Goal: Information Seeking & Learning: Check status

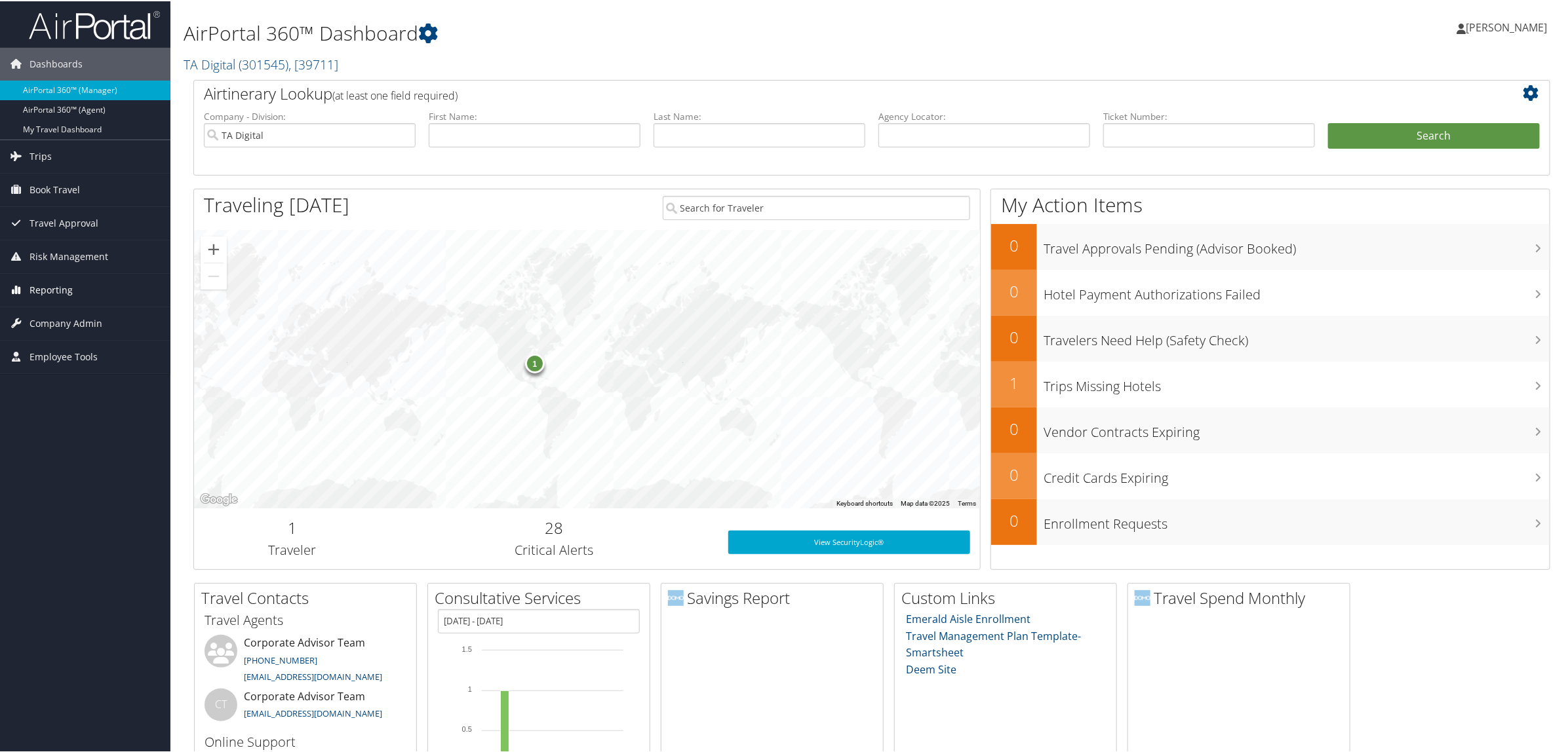
click at [92, 289] on link "Reporting" at bounding box center [85, 289] width 171 height 33
click at [94, 367] on link "Virtual Pay Lookup" at bounding box center [85, 374] width 171 height 20
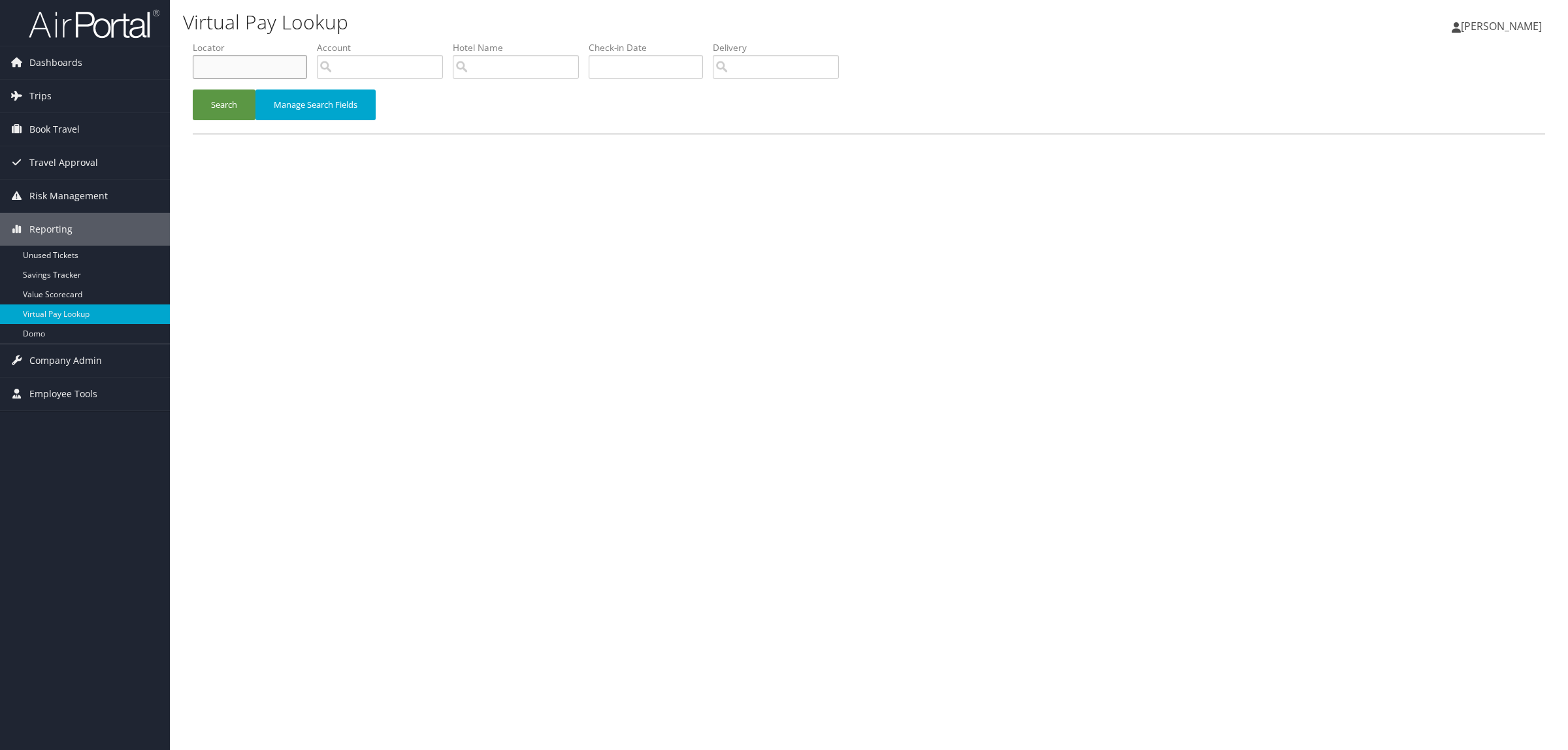
click at [242, 67] on input "text" at bounding box center [250, 67] width 114 height 24
paste input "DN1XR6"
click at [211, 105] on button "Search" at bounding box center [224, 105] width 63 height 31
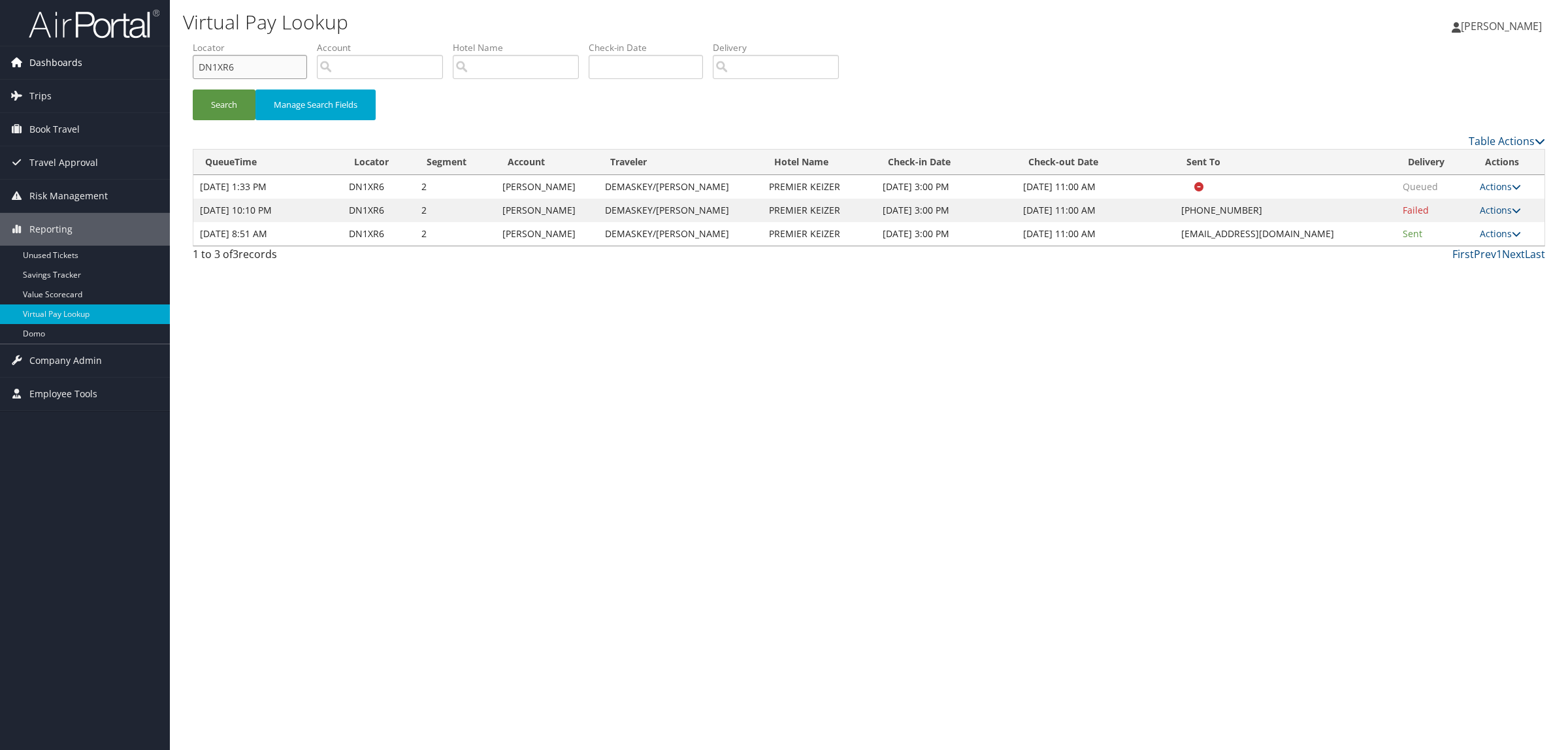
drag, startPoint x: 252, startPoint y: 65, endPoint x: 54, endPoint y: 76, distance: 198.3
click at [54, 76] on div "Dashboards AirPortal 360™ (Manager) AirPortal 360™ (Agent) My Travel Dashboard …" at bounding box center [784, 375] width 1568 height 750
paste input "GB5"
click at [231, 103] on button "Search" at bounding box center [224, 105] width 63 height 31
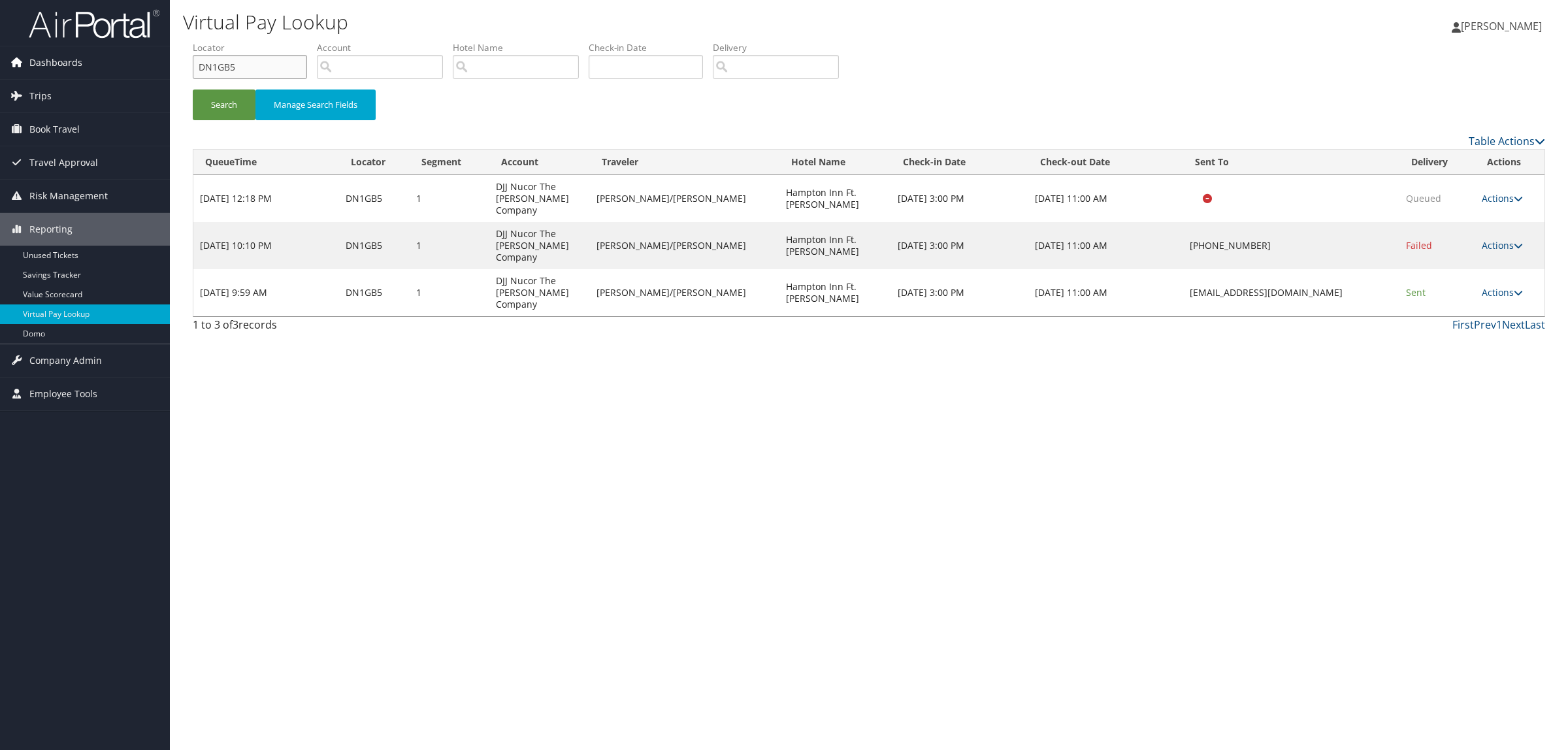
drag, startPoint x: 267, startPoint y: 74, endPoint x: 164, endPoint y: 68, distance: 103.2
click at [99, 65] on div "Dashboards AirPortal 360™ (Manager) AirPortal 360™ (Agent) My Travel Dashboard …" at bounding box center [784, 375] width 1568 height 750
paste input "LK45B"
click at [229, 95] on button "Search" at bounding box center [224, 105] width 63 height 31
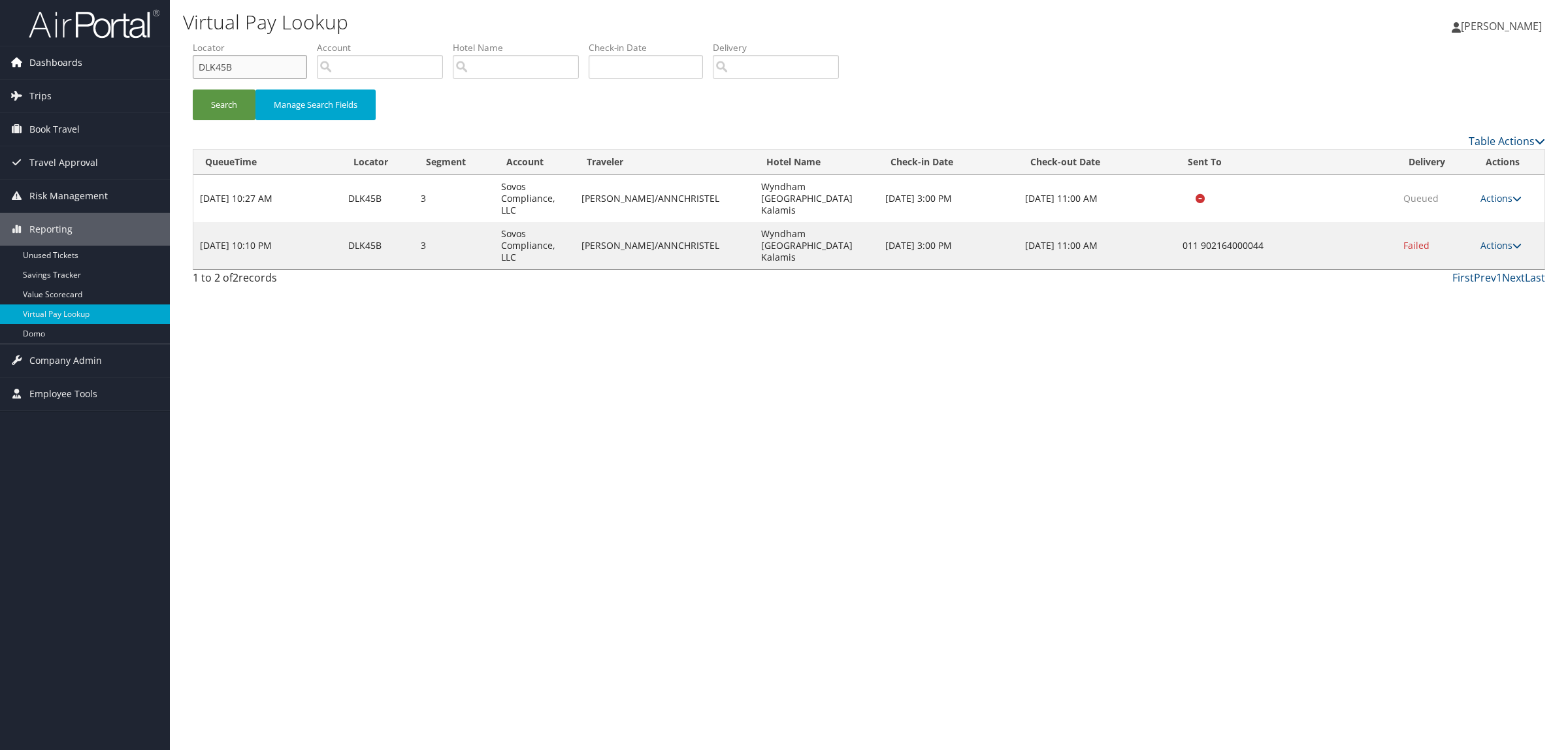
drag, startPoint x: 257, startPoint y: 72, endPoint x: 60, endPoint y: 72, distance: 197.0
click at [60, 72] on div "Dashboards AirPortal 360™ (Manager) AirPortal 360™ (Agent) My Travel Dashboard …" at bounding box center [784, 375] width 1568 height 750
paste input "N0W35"
click at [216, 94] on button "Search" at bounding box center [224, 105] width 63 height 31
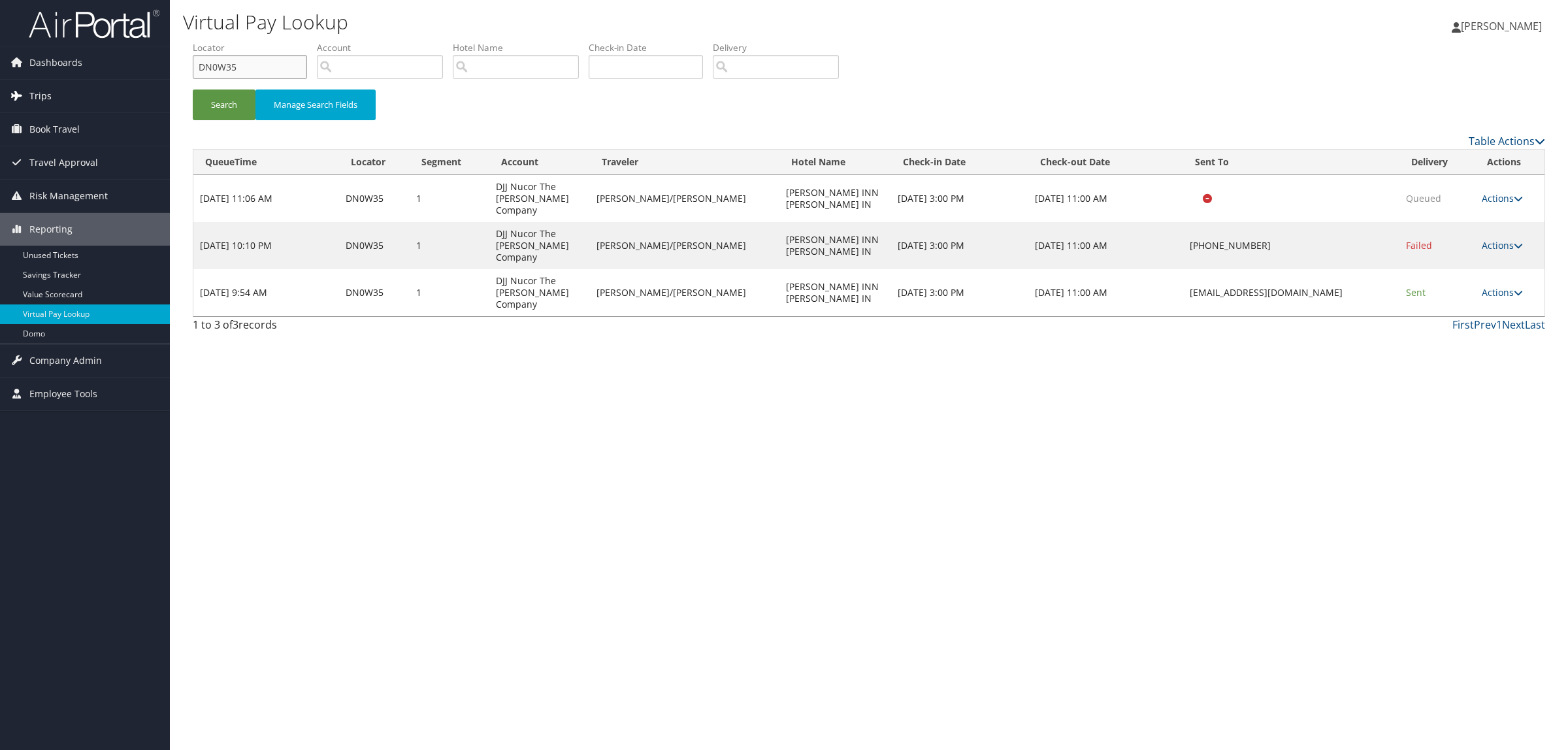
drag, startPoint x: 201, startPoint y: 73, endPoint x: 121, endPoint y: 85, distance: 80.9
click at [121, 85] on div "Dashboards AirPortal 360™ (Manager) AirPortal 360™ (Agent) My Travel Dashboard …" at bounding box center [784, 375] width 1568 height 750
paste input "LXGVJ"
click at [213, 105] on button "Search" at bounding box center [224, 105] width 63 height 31
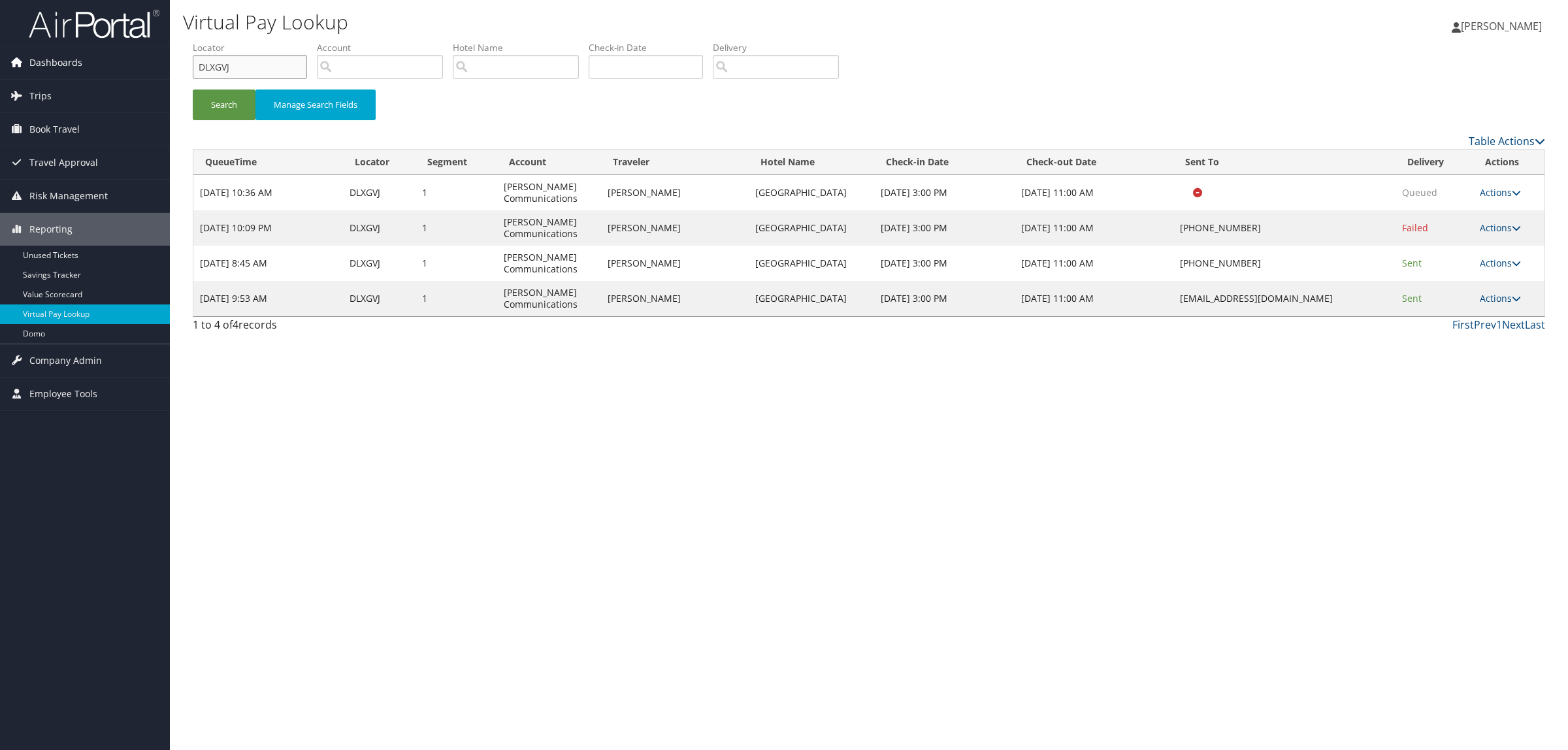
drag, startPoint x: 255, startPoint y: 70, endPoint x: 120, endPoint y: 73, distance: 135.0
click at [120, 73] on div "Dashboards AirPortal 360™ (Manager) AirPortal 360™ (Agent) My Travel Dashboard …" at bounding box center [784, 375] width 1568 height 750
paste input "K4GWL"
click at [220, 102] on button "Search" at bounding box center [224, 105] width 63 height 31
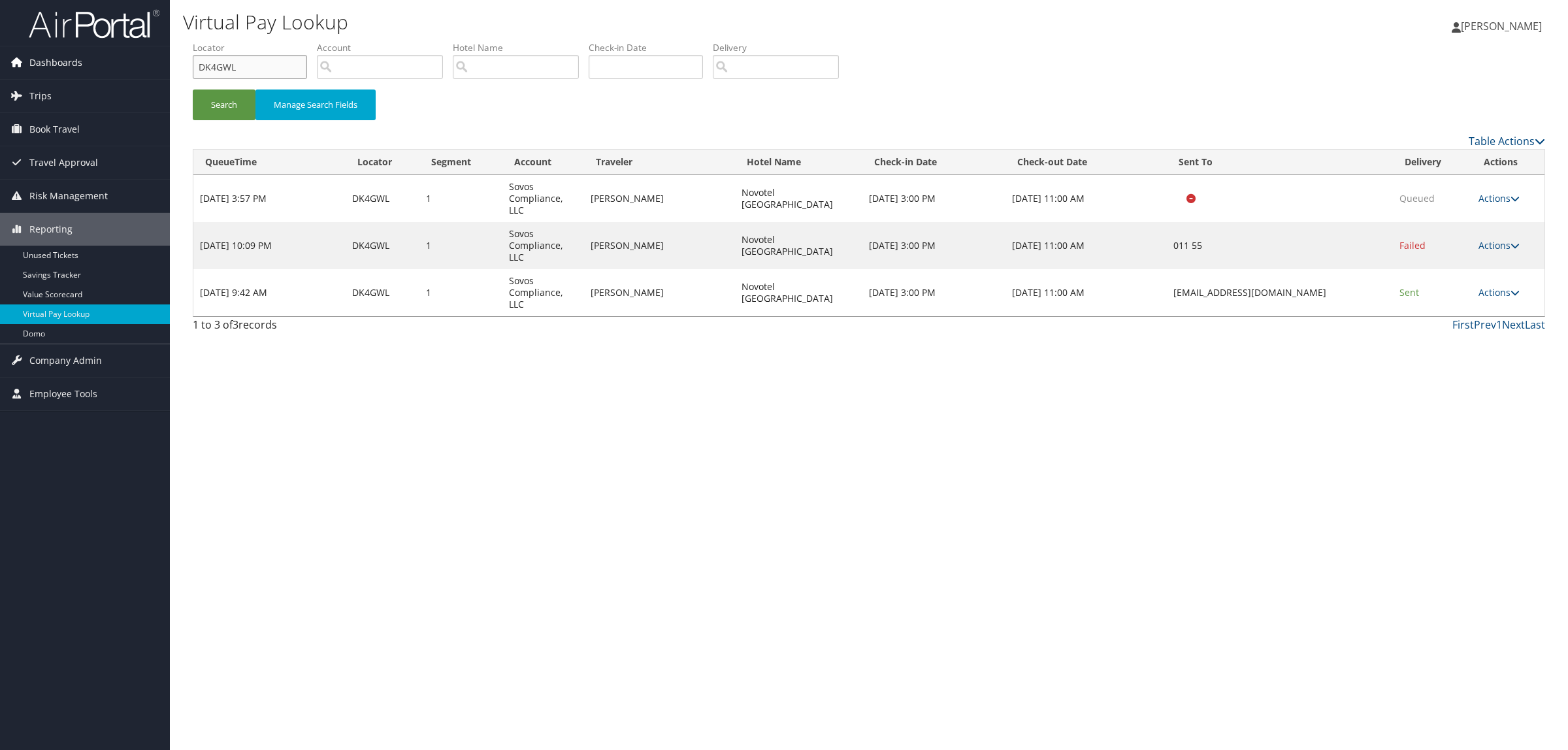
drag, startPoint x: 190, startPoint y: 65, endPoint x: 157, endPoint y: 65, distance: 33.0
click at [157, 65] on div "Dashboards AirPortal 360™ (Manager) AirPortal 360™ (Agent) My Travel Dashboard …" at bounding box center [784, 375] width 1568 height 750
paste input "J141J"
click at [233, 102] on button "Search" at bounding box center [224, 105] width 63 height 31
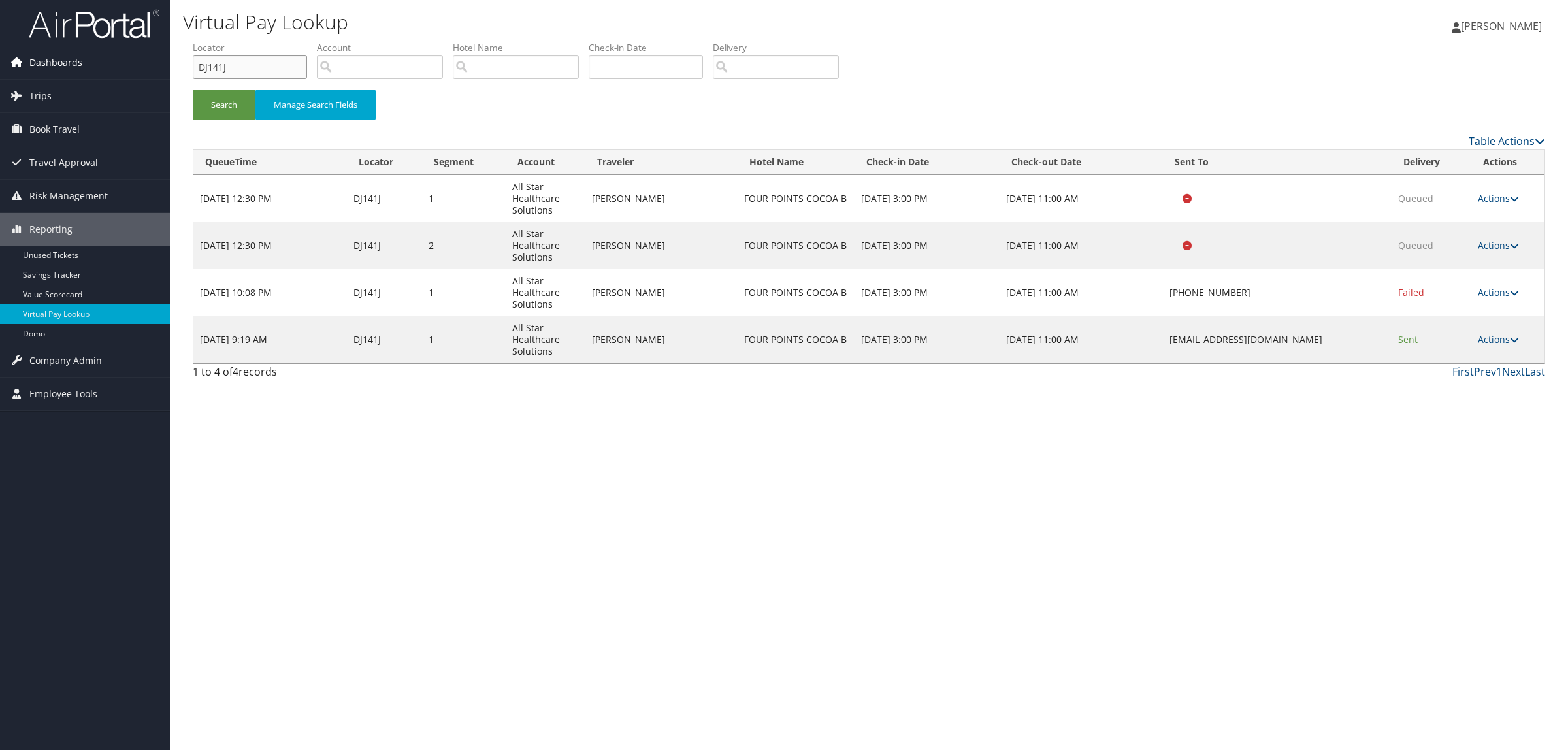
drag, startPoint x: 231, startPoint y: 69, endPoint x: 140, endPoint y: 69, distance: 91.0
click at [140, 69] on div "Dashboards AirPortal 360™ (Manager) AirPortal 360™ (Agent) My Travel Dashboard …" at bounding box center [784, 375] width 1568 height 750
paste input "GYKN8"
click at [209, 92] on button "Search" at bounding box center [224, 105] width 63 height 31
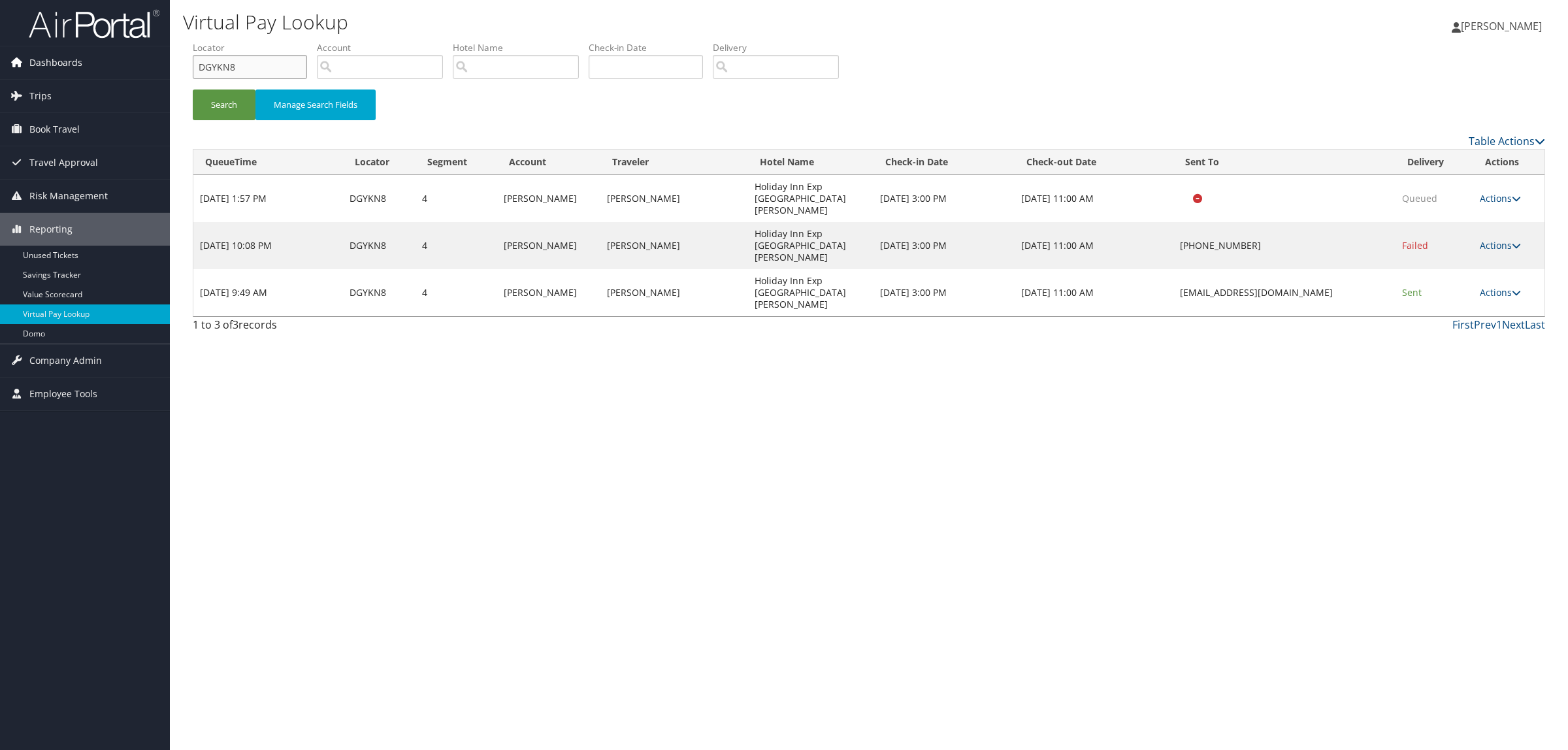
drag, startPoint x: 260, startPoint y: 68, endPoint x: 167, endPoint y: 68, distance: 93.0
click at [167, 68] on div "Dashboards AirPortal 360™ (Manager) AirPortal 360™ (Agent) My Travel Dashboard …" at bounding box center [784, 375] width 1568 height 750
paste input "VS16"
click at [240, 100] on button "Search" at bounding box center [224, 105] width 63 height 31
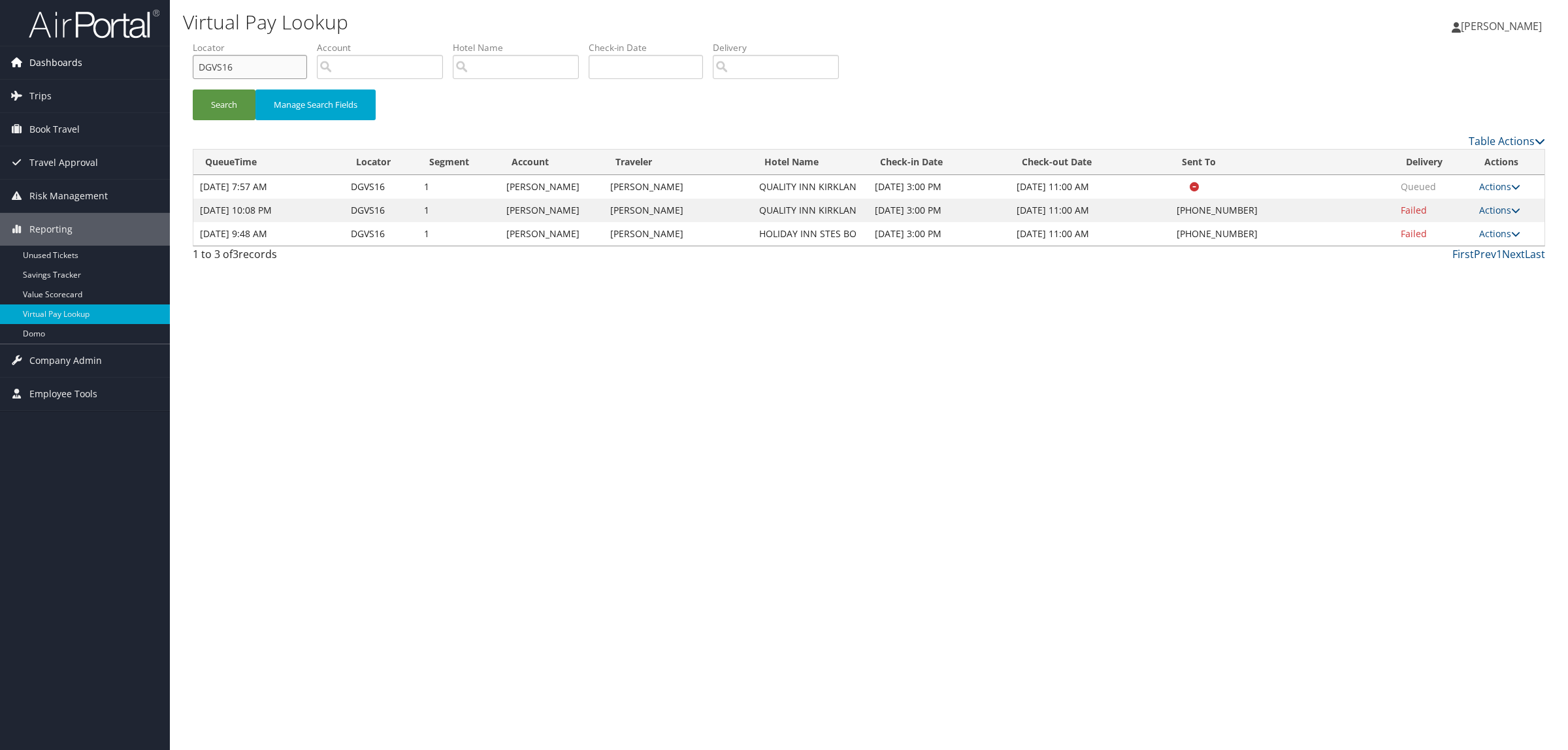
drag, startPoint x: 233, startPoint y: 62, endPoint x: 168, endPoint y: 71, distance: 65.6
click at [170, 70] on div "Virtual Pay Lookup Hope Ewing Hope Ewing My Settings Travel Agency Contacts Log…" at bounding box center [869, 375] width 1398 height 750
paste input "FYFYH"
click at [243, 98] on button "Search" at bounding box center [224, 105] width 63 height 31
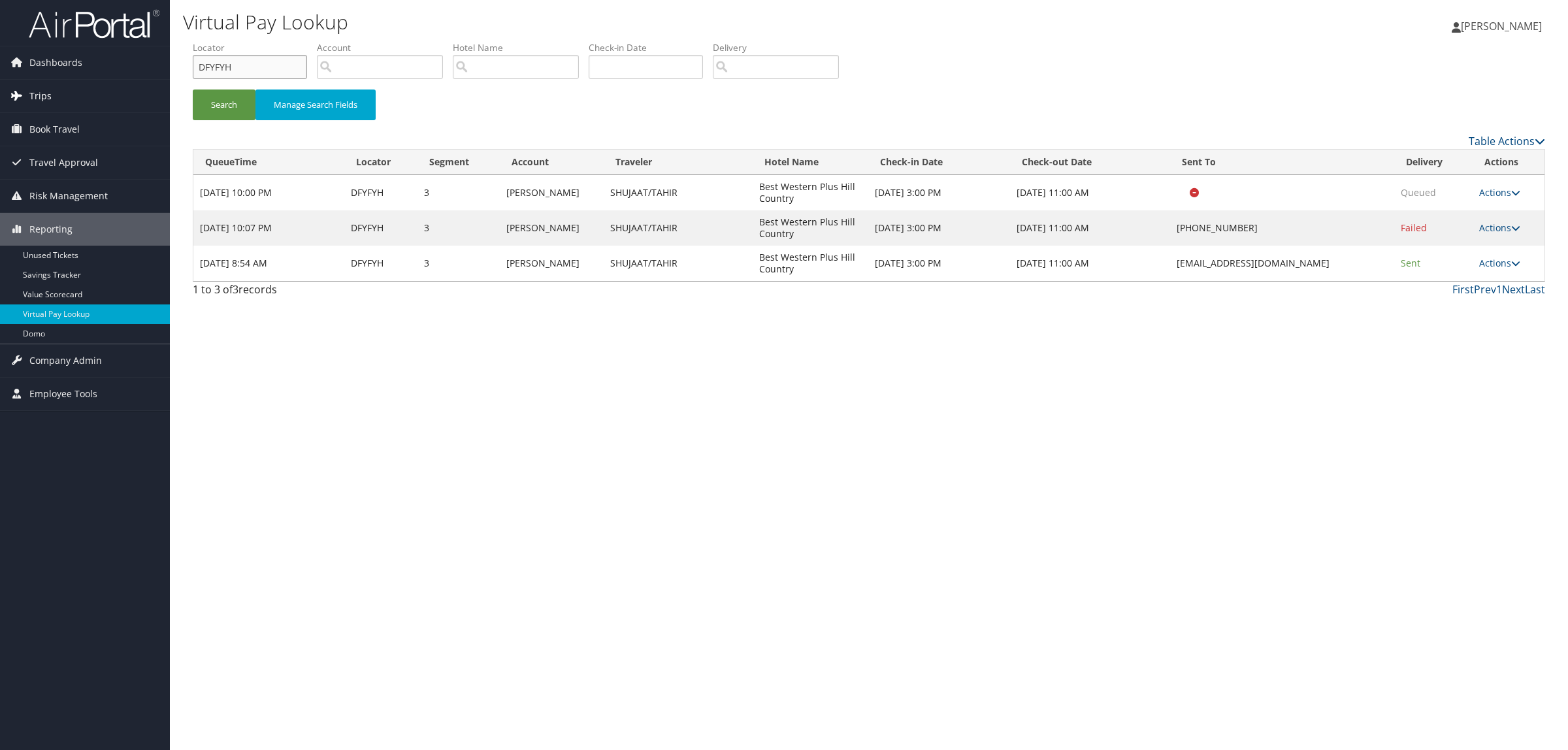
drag, startPoint x: 253, startPoint y: 68, endPoint x: 60, endPoint y: 83, distance: 193.6
click at [60, 83] on div "Dashboards AirPortal 360™ (Manager) AirPortal 360™ (Agent) My Travel Dashboard …" at bounding box center [784, 375] width 1568 height 750
paste input "8RQ"
click at [234, 100] on button "Search" at bounding box center [224, 105] width 63 height 31
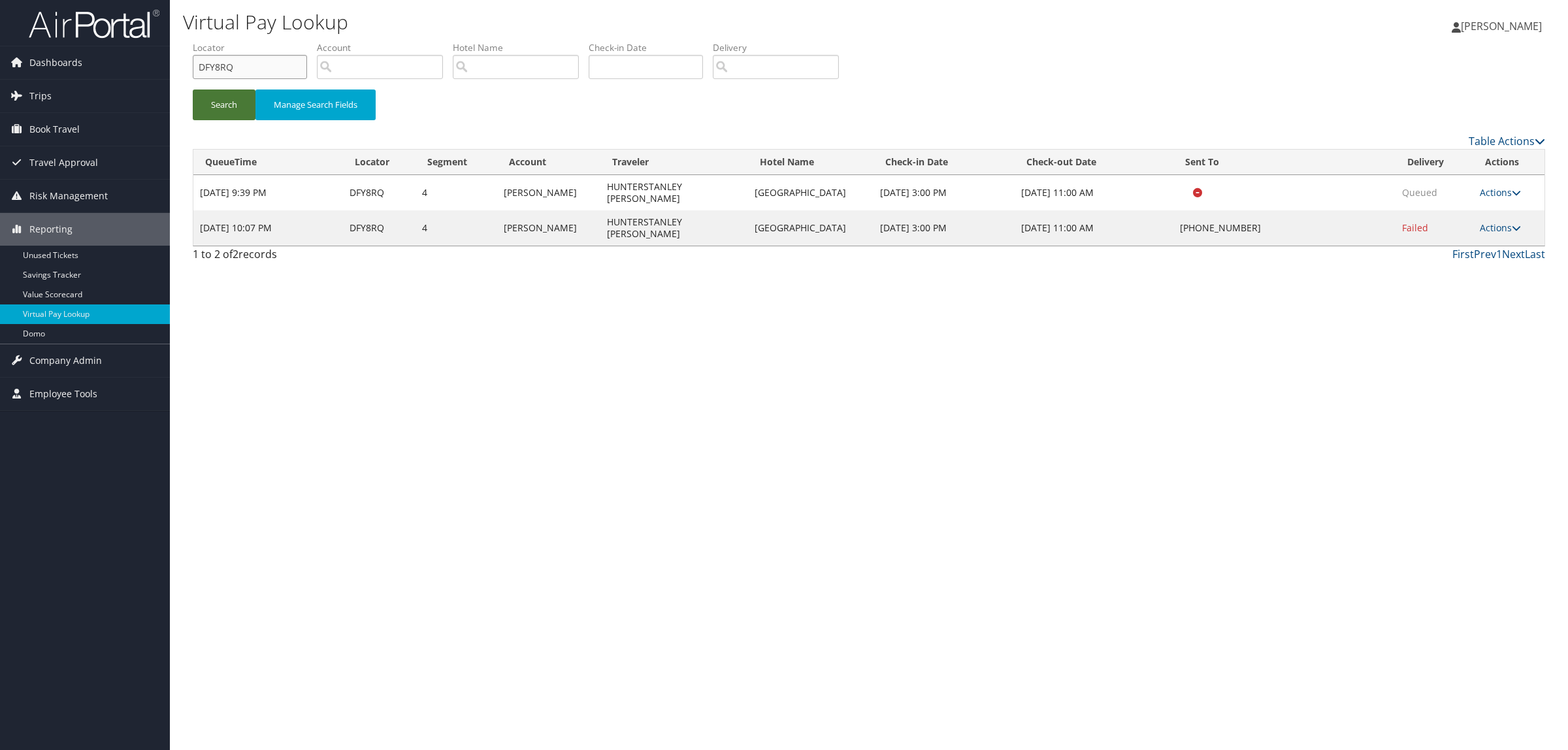
drag, startPoint x: 258, startPoint y: 72, endPoint x: 198, endPoint y: 95, distance: 64.3
click at [158, 71] on div "Dashboards AirPortal 360™ (Manager) AirPortal 360™ (Agent) My Travel Dashboard …" at bounding box center [784, 375] width 1568 height 750
paste input "TXS3"
click at [205, 99] on button "Search" at bounding box center [224, 105] width 63 height 31
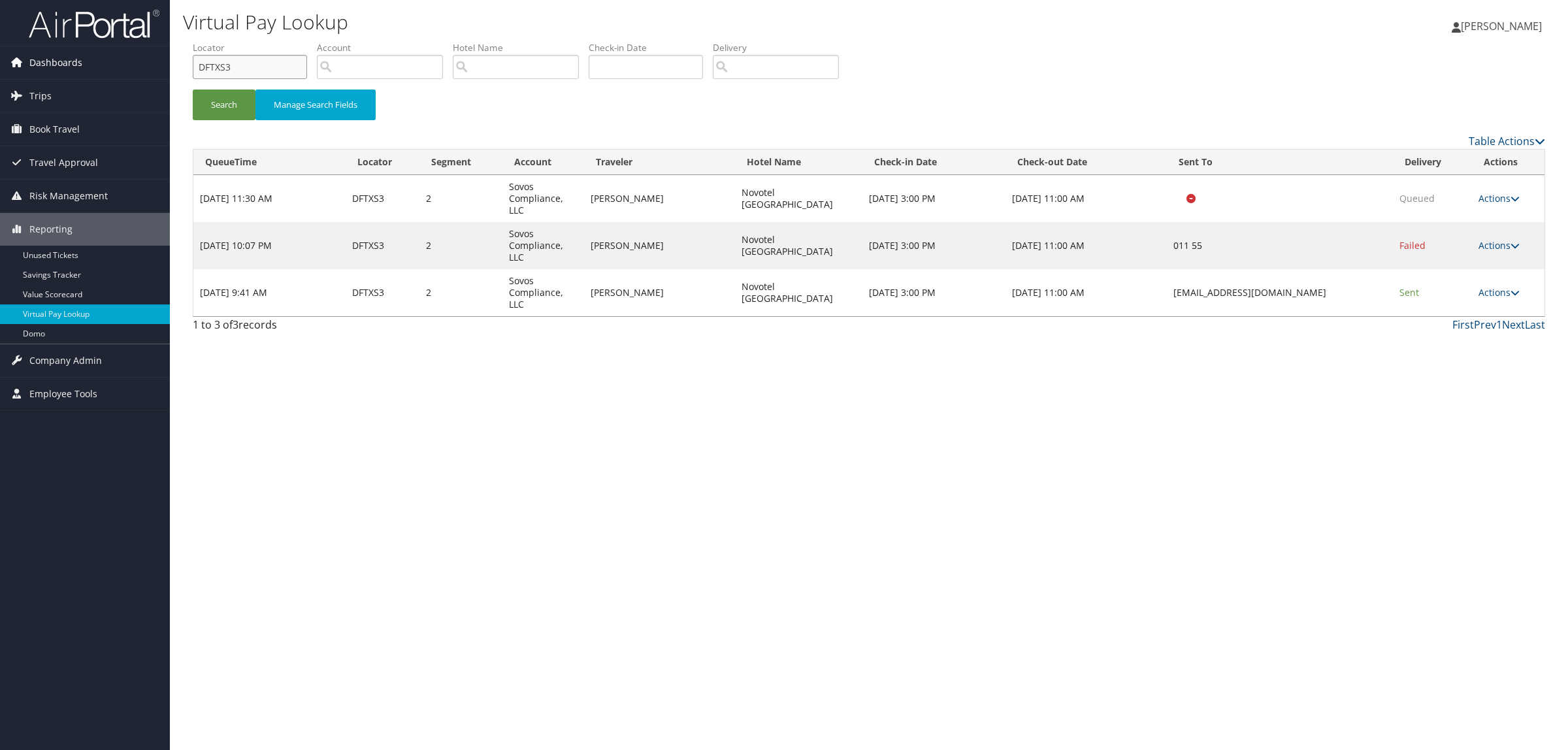
drag, startPoint x: 263, startPoint y: 60, endPoint x: 79, endPoint y: 69, distance: 184.2
click at [79, 69] on div "Dashboards AirPortal 360™ (Manager) AirPortal 360™ (Agent) My Travel Dashboard …" at bounding box center [784, 375] width 1568 height 750
paste input "DPTBM"
click at [217, 102] on button "Search" at bounding box center [224, 105] width 63 height 31
drag, startPoint x: 173, startPoint y: 54, endPoint x: 153, endPoint y: 77, distance: 30.5
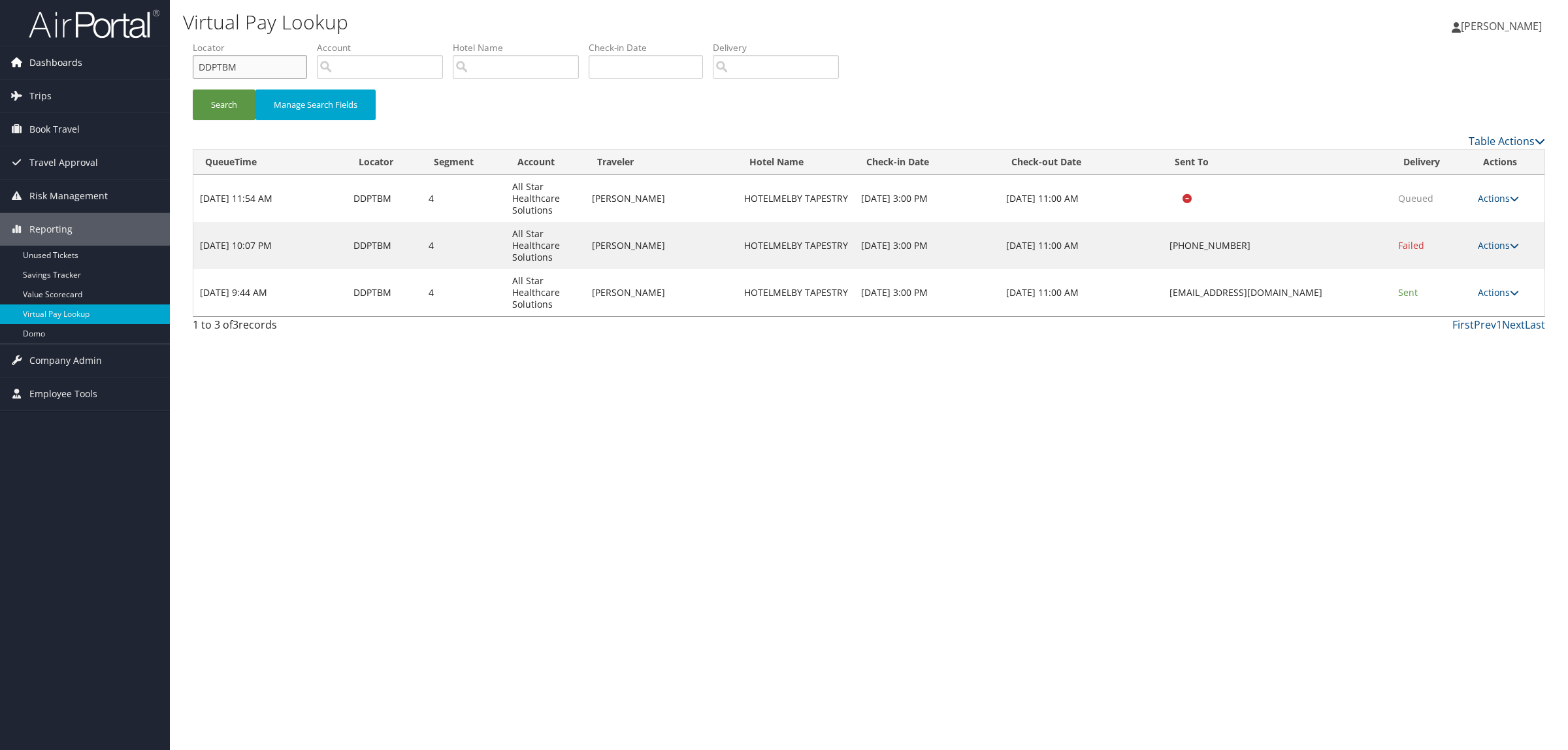
click at [102, 54] on div "Dashboards AirPortal 360™ (Manager) AirPortal 360™ (Agent) My Travel Dashboard …" at bounding box center [784, 375] width 1568 height 750
paste input "98PXD"
click at [227, 109] on button "Search" at bounding box center [224, 105] width 63 height 31
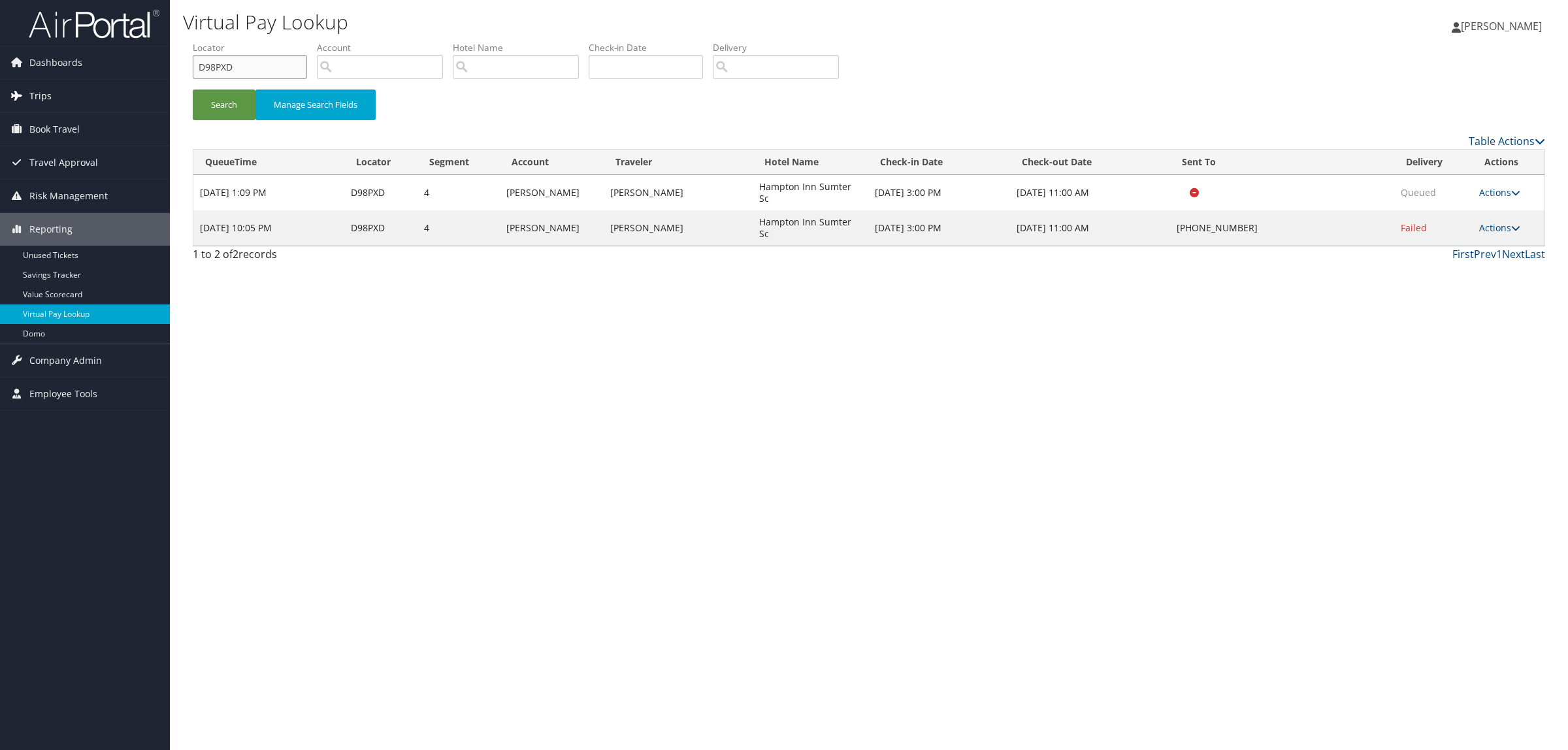
drag, startPoint x: 258, startPoint y: 61, endPoint x: 137, endPoint y: 86, distance: 123.6
click at [109, 77] on div "Dashboards AirPortal 360™ (Manager) AirPortal 360™ (Agent) My Travel Dashboard …" at bounding box center [784, 375] width 1568 height 750
paste input "82RL4"
click at [219, 94] on button "Search" at bounding box center [224, 105] width 63 height 31
drag, startPoint x: 145, startPoint y: 68, endPoint x: 120, endPoint y: 69, distance: 25.0
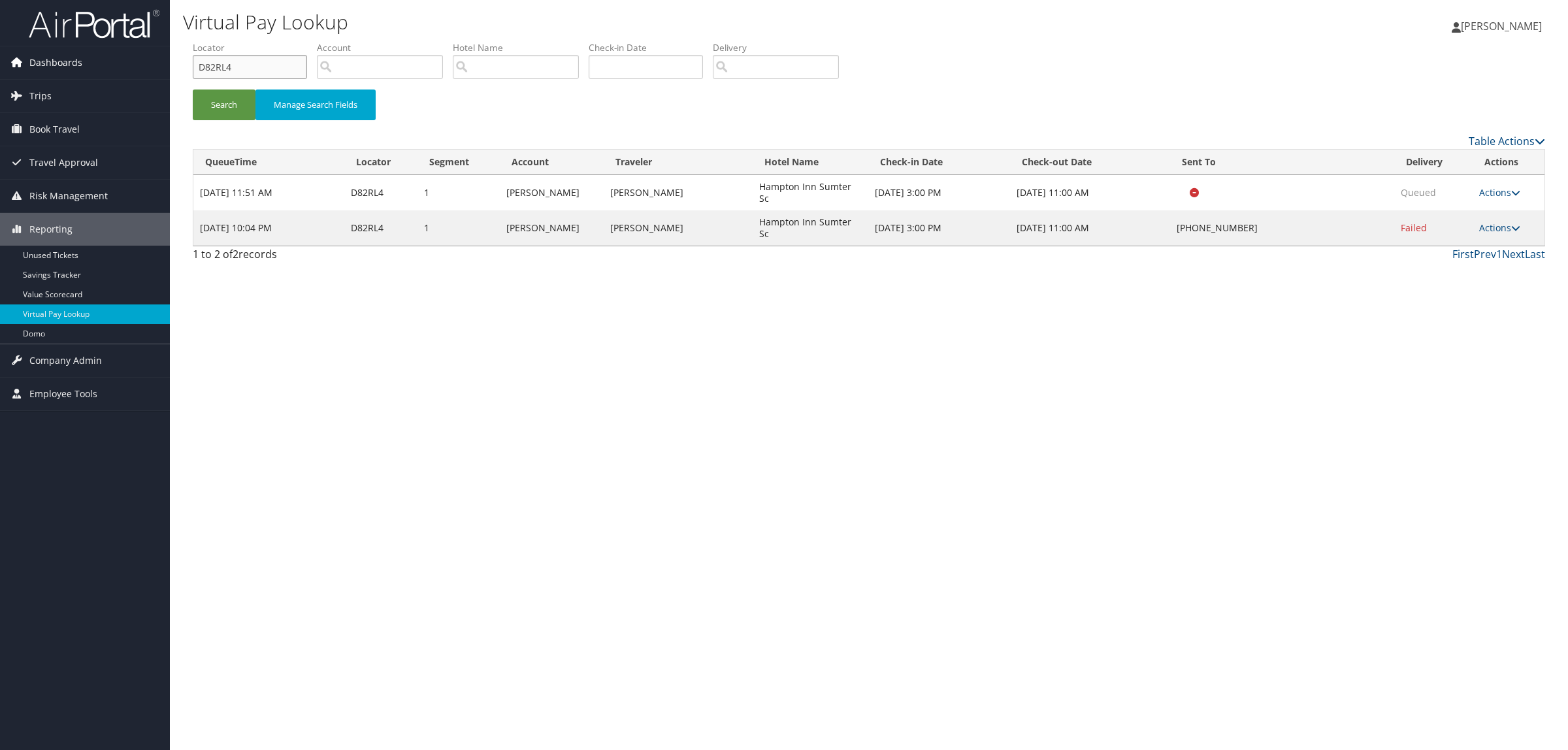
click at [120, 69] on div "Dashboards AirPortal 360™ (Manager) AirPortal 360™ (Agent) My Travel Dashboard …" at bounding box center [784, 375] width 1568 height 750
paste input "CWY8CK"
click at [239, 103] on button "Search" at bounding box center [224, 105] width 63 height 31
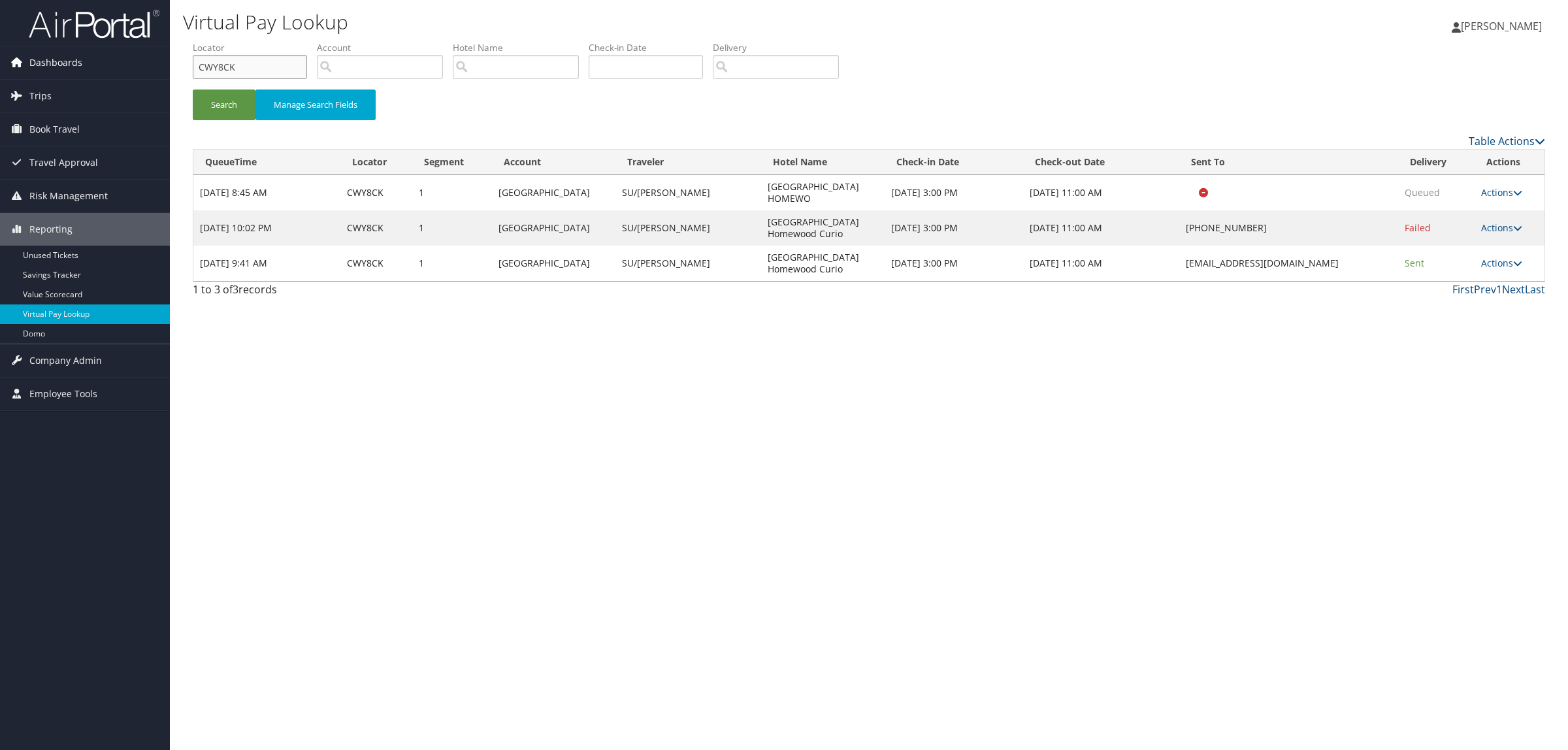
drag, startPoint x: 242, startPoint y: 61, endPoint x: 108, endPoint y: 61, distance: 134.0
click at [108, 61] on div "Dashboards AirPortal 360™ (Manager) AirPortal 360™ (Agent) My Travel Dashboard …" at bounding box center [784, 375] width 1568 height 750
paste input "DM72W6"
click at [242, 108] on button "Search" at bounding box center [224, 105] width 63 height 31
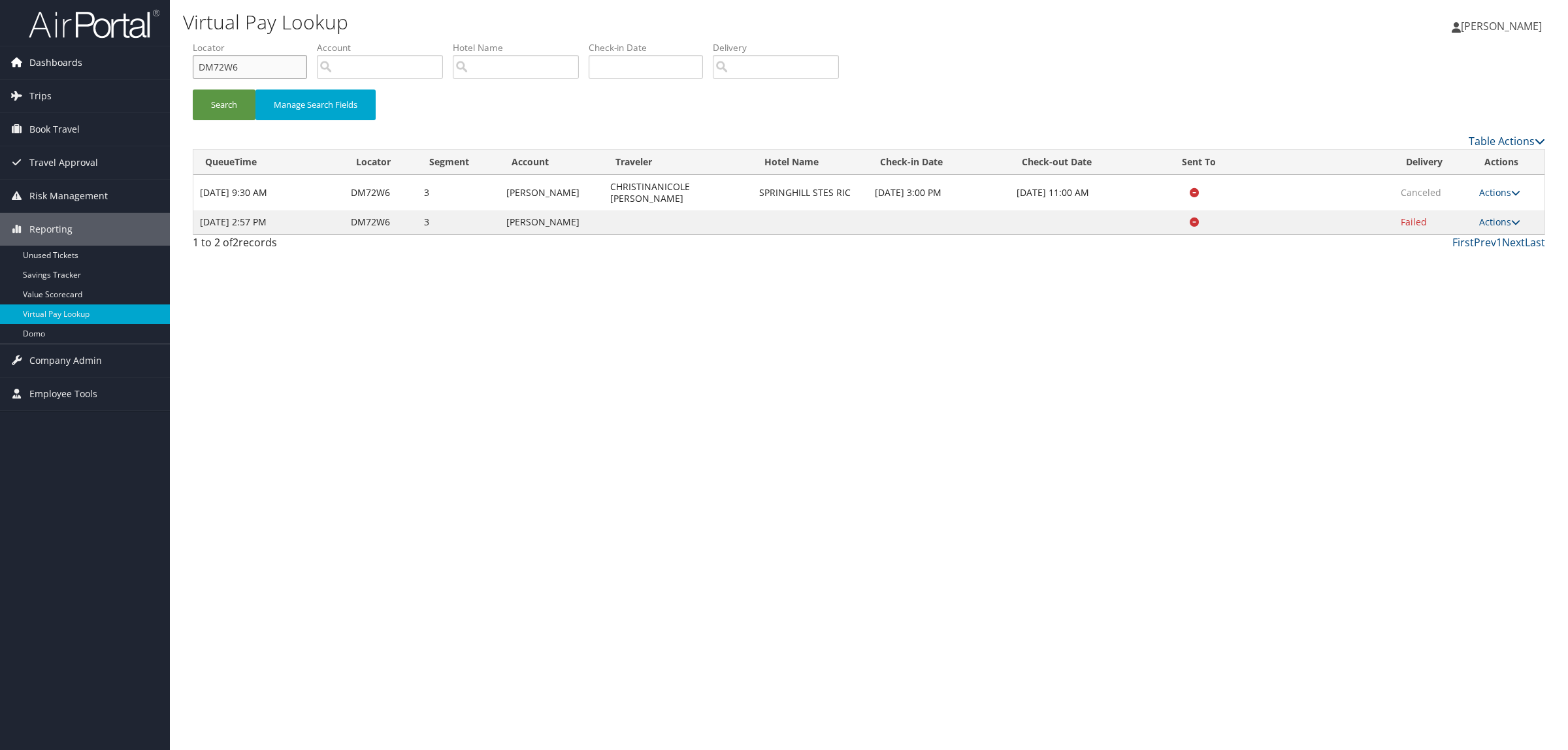
drag, startPoint x: 256, startPoint y: 65, endPoint x: 144, endPoint y: 65, distance: 112.0
click at [144, 65] on div "Dashboards AirPortal 360™ (Manager) AirPortal 360™ (Agent) My Travel Dashboard …" at bounding box center [784, 375] width 1568 height 750
paste input "NFYF7"
click at [229, 91] on button "Search" at bounding box center [224, 105] width 63 height 31
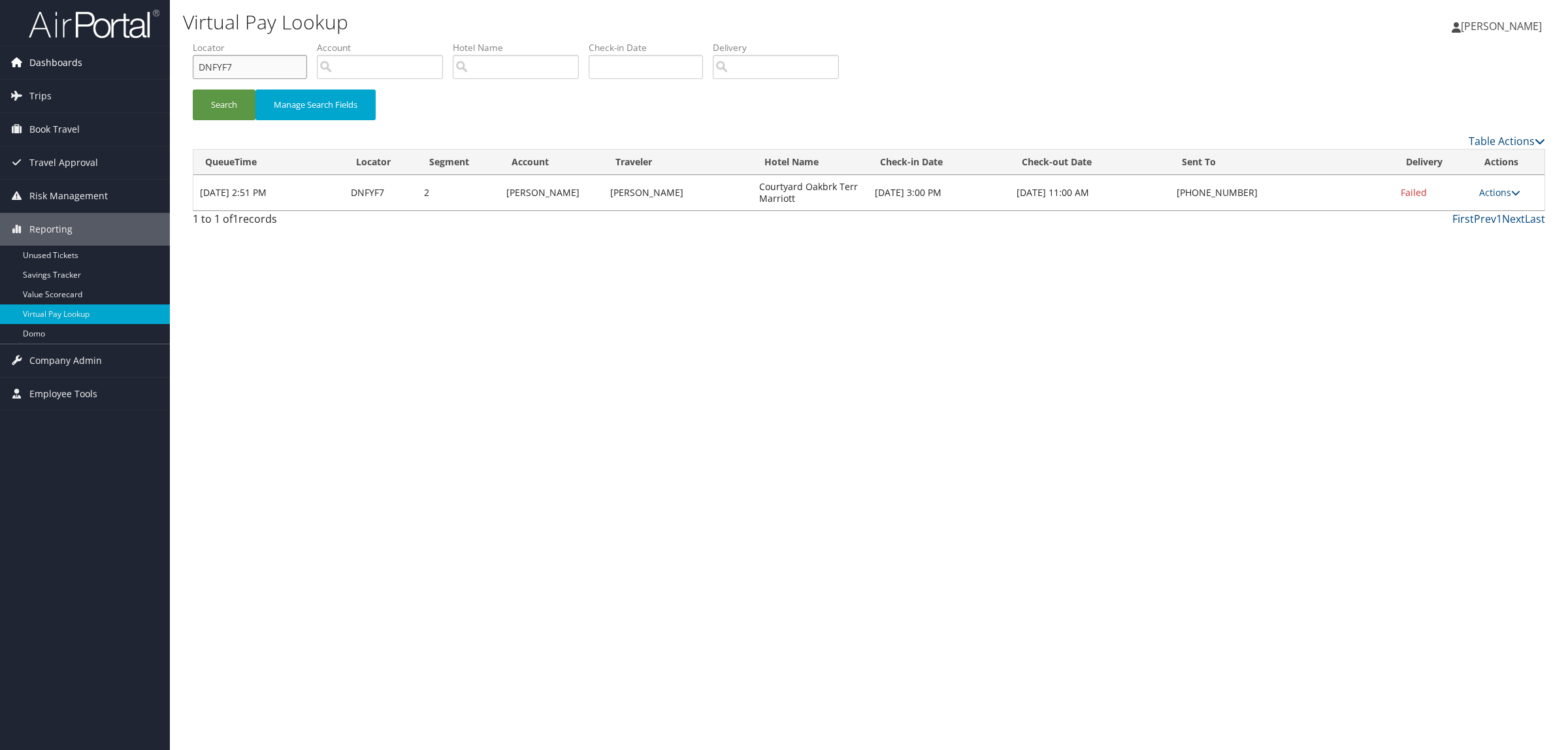
drag, startPoint x: 246, startPoint y: 62, endPoint x: 138, endPoint y: 76, distance: 108.9
click at [138, 76] on div "Dashboards AirPortal 360™ (Manager) AirPortal 360™ (Agent) My Travel Dashboard …" at bounding box center [784, 375] width 1568 height 750
paste input "588Z"
drag, startPoint x: 207, startPoint y: 99, endPoint x: 699, endPoint y: 285, distance: 526.0
click at [209, 99] on button "Search" at bounding box center [224, 105] width 63 height 31
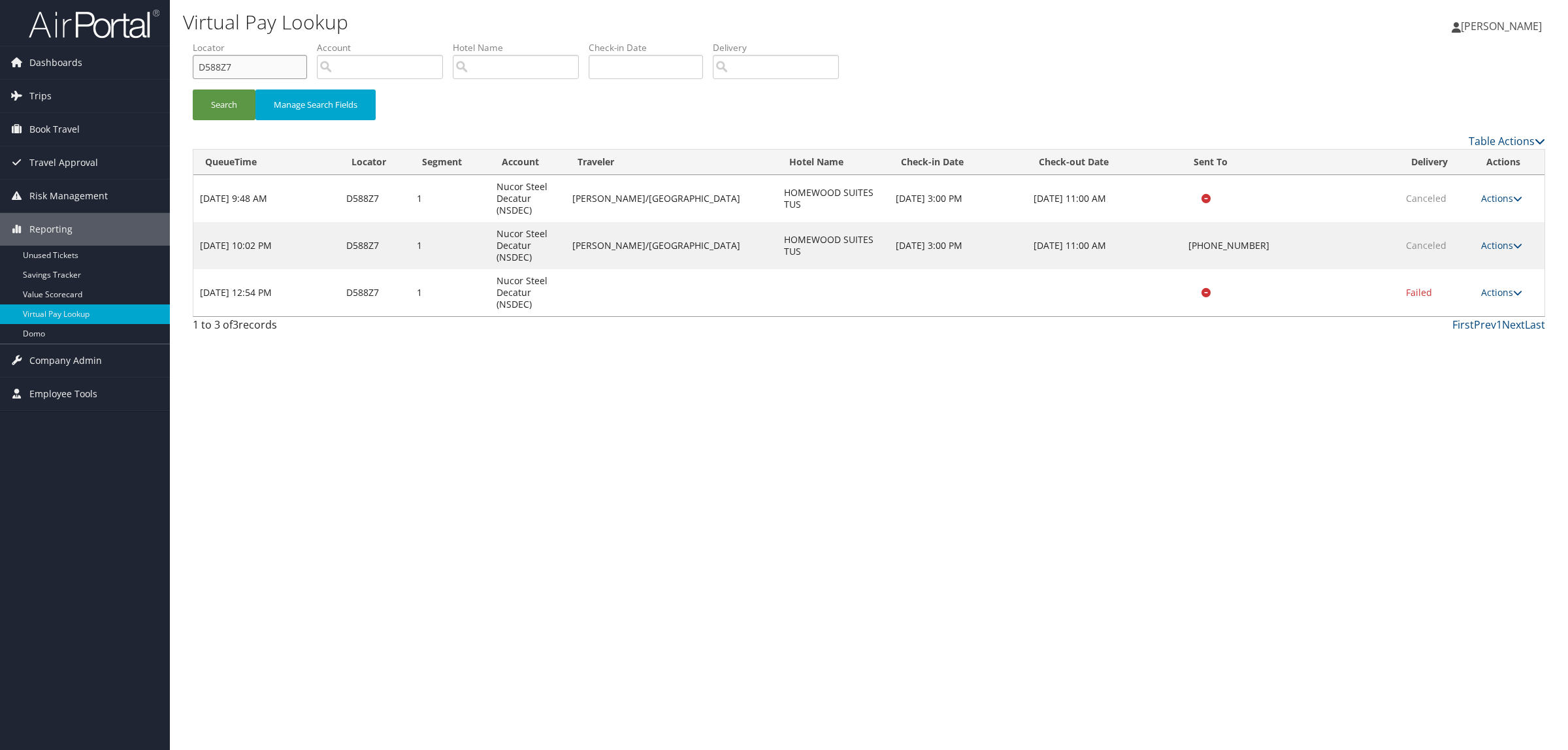
drag, startPoint x: 279, startPoint y: 69, endPoint x: 174, endPoint y: 83, distance: 105.9
click at [174, 83] on div "Virtual Pay Lookup Hope Ewing Hope Ewing My Settings Travel Agency Contacts Log…" at bounding box center [869, 375] width 1398 height 750
paste input "FWR0G"
type input "DFWR0G"
click at [224, 109] on button "Search" at bounding box center [224, 105] width 63 height 31
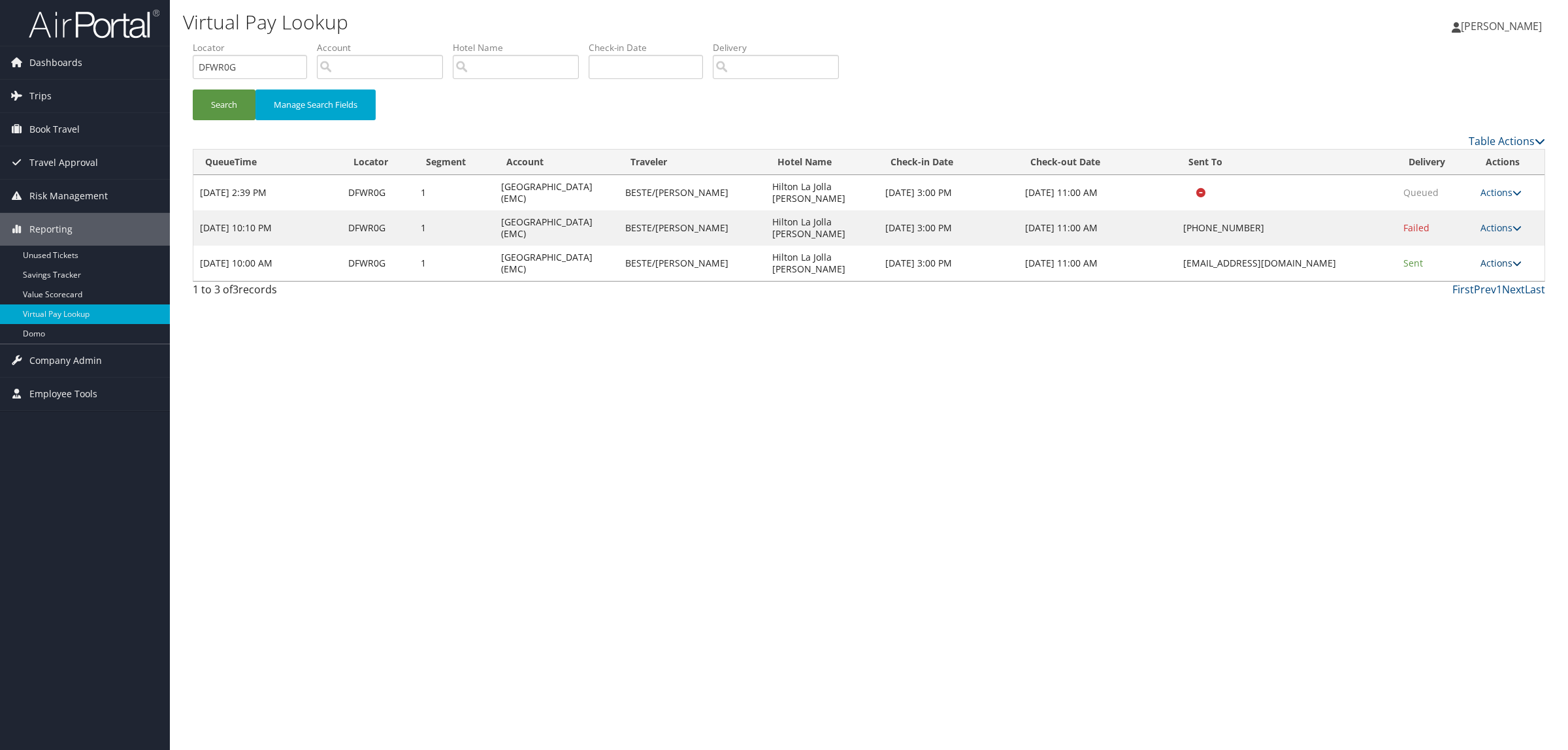
click at [1496, 269] on link "Actions" at bounding box center [1501, 263] width 41 height 13
click at [1481, 334] on link "Logs" at bounding box center [1474, 334] width 83 height 22
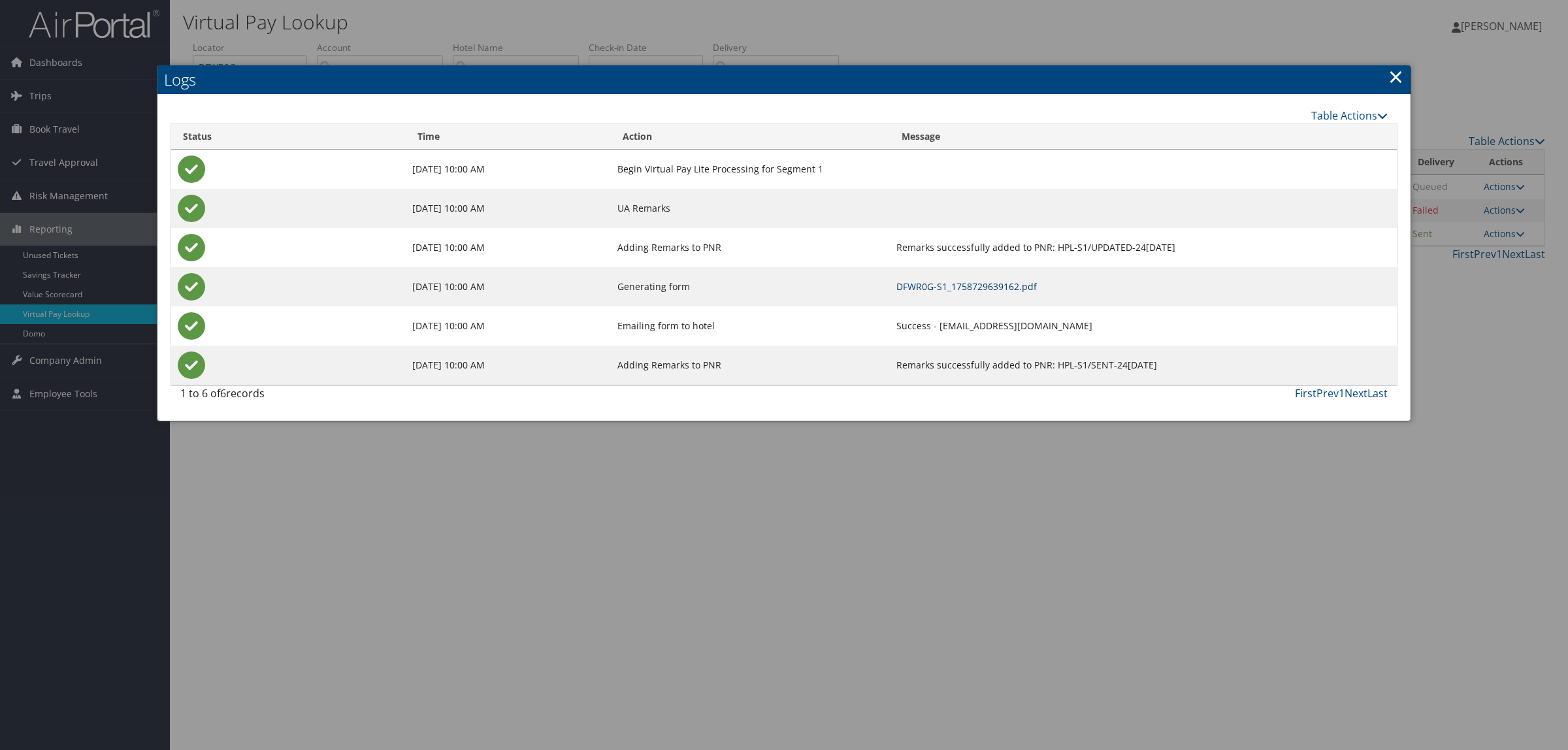
click at [937, 281] on link "DFWR0G-S1_1758729639162.pdf" at bounding box center [967, 286] width 140 height 13
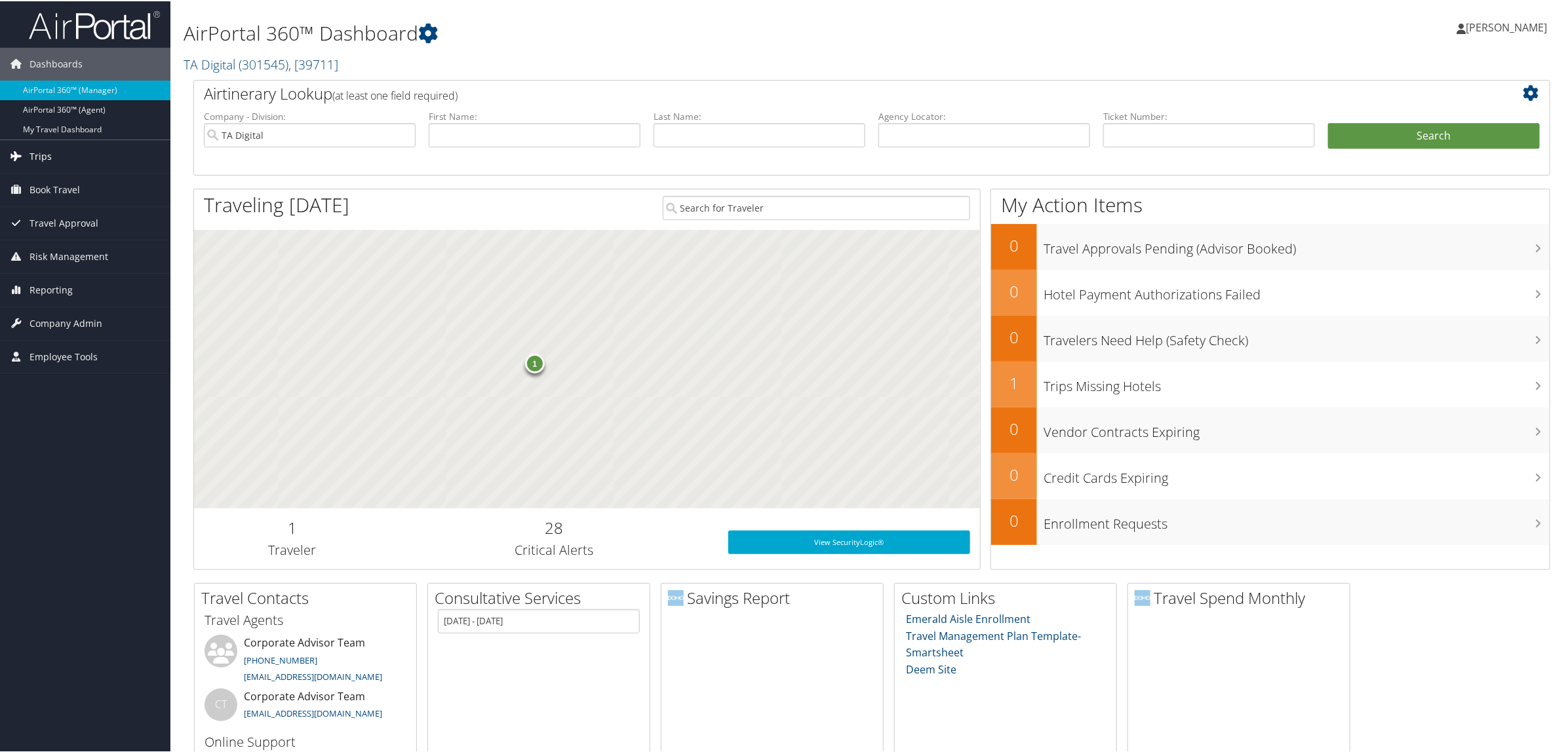
click at [76, 157] on link "Trips" at bounding box center [85, 155] width 171 height 33
click at [70, 183] on link "Airtinerary® Lookup" at bounding box center [85, 181] width 171 height 20
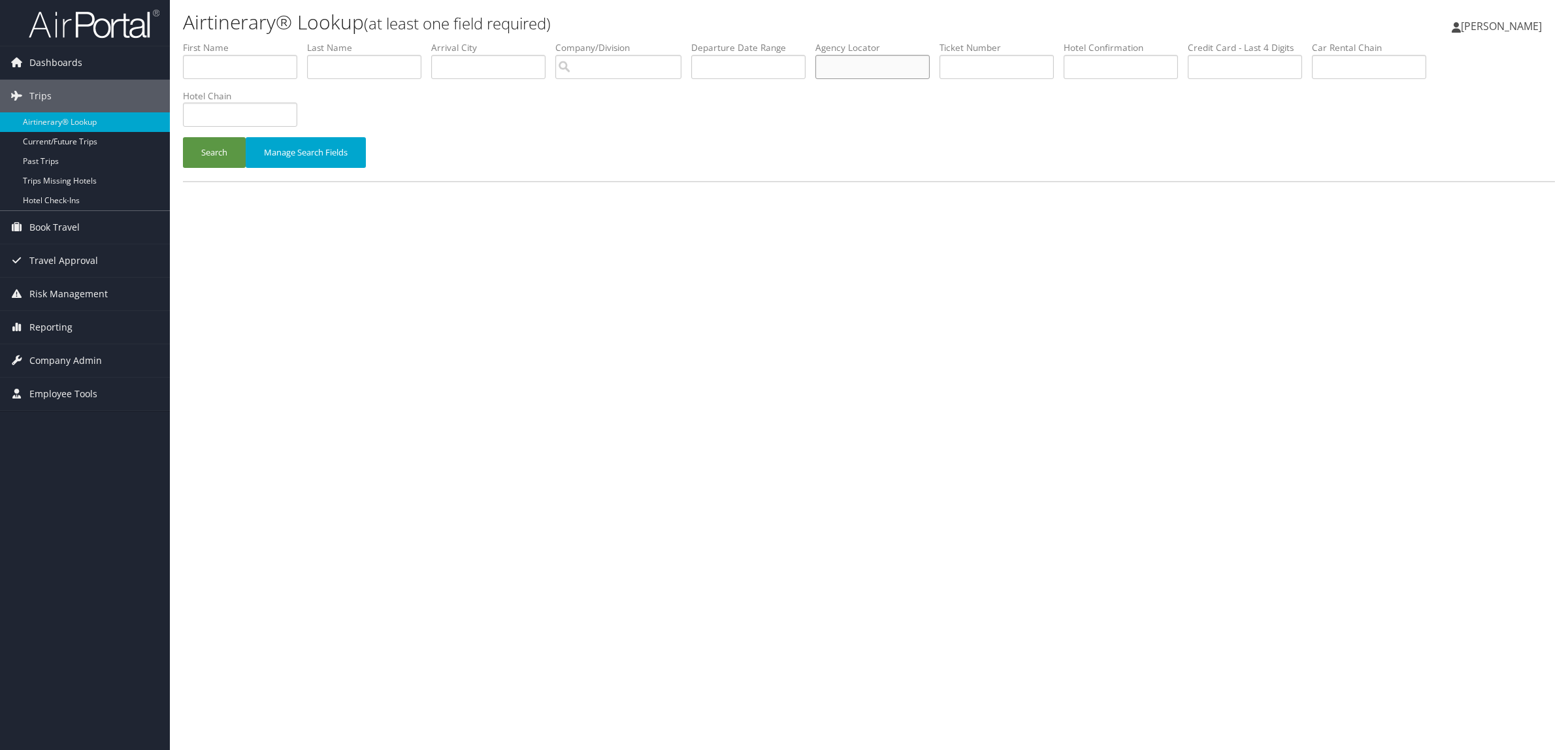
click at [871, 70] on input "text" at bounding box center [872, 67] width 114 height 24
paste input "DNTLRP"
click at [209, 152] on button "Search" at bounding box center [214, 152] width 63 height 31
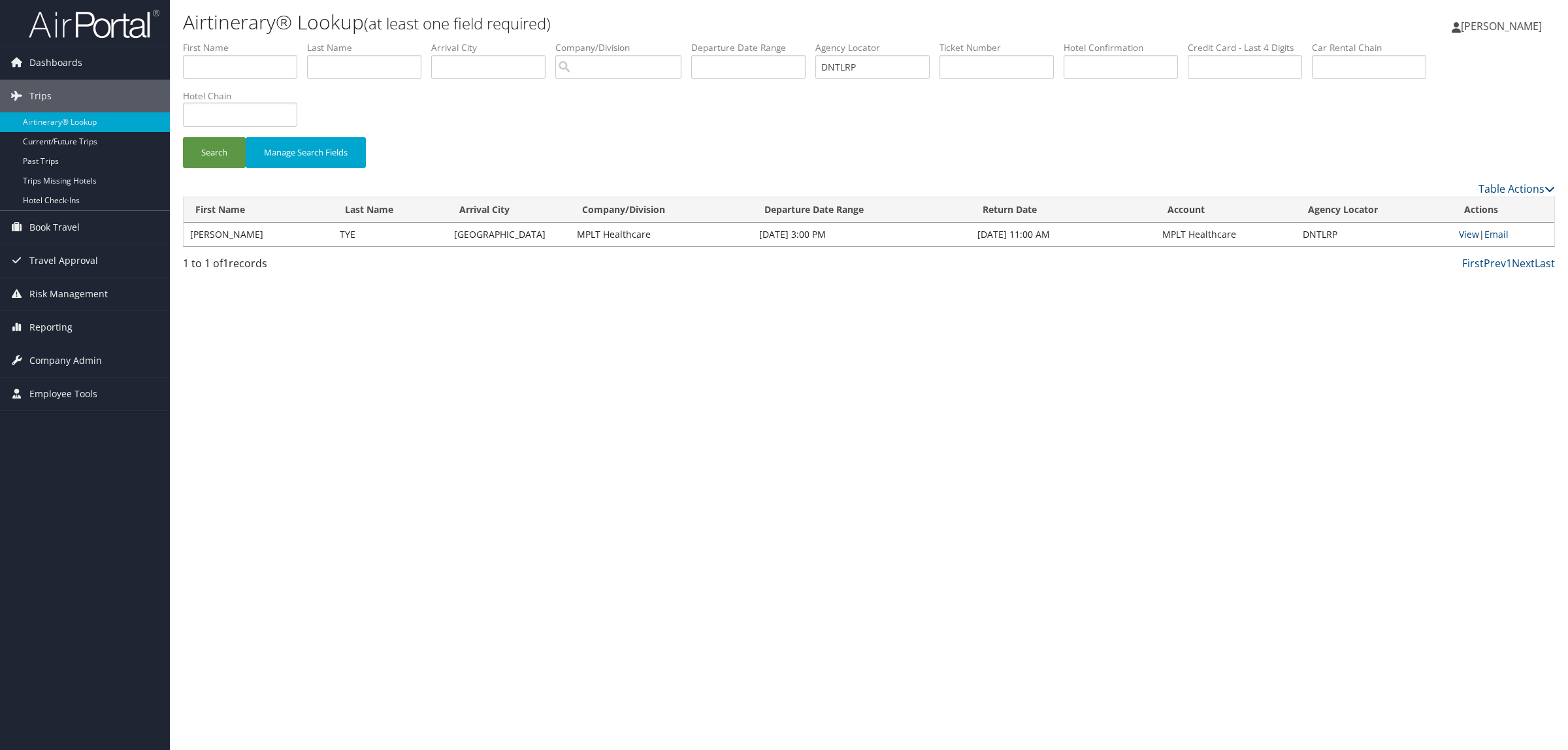
click at [1467, 229] on link "View" at bounding box center [1470, 235] width 20 height 13
drag, startPoint x: 879, startPoint y: 71, endPoint x: 804, endPoint y: 62, distance: 75.5
click at [804, 41] on ul "First Name Last Name Departure City Arrival City Company/Division Airport/City …" at bounding box center [868, 41] width 1372 height 0
paste input "FWR0G"
type input "DFWR0G"
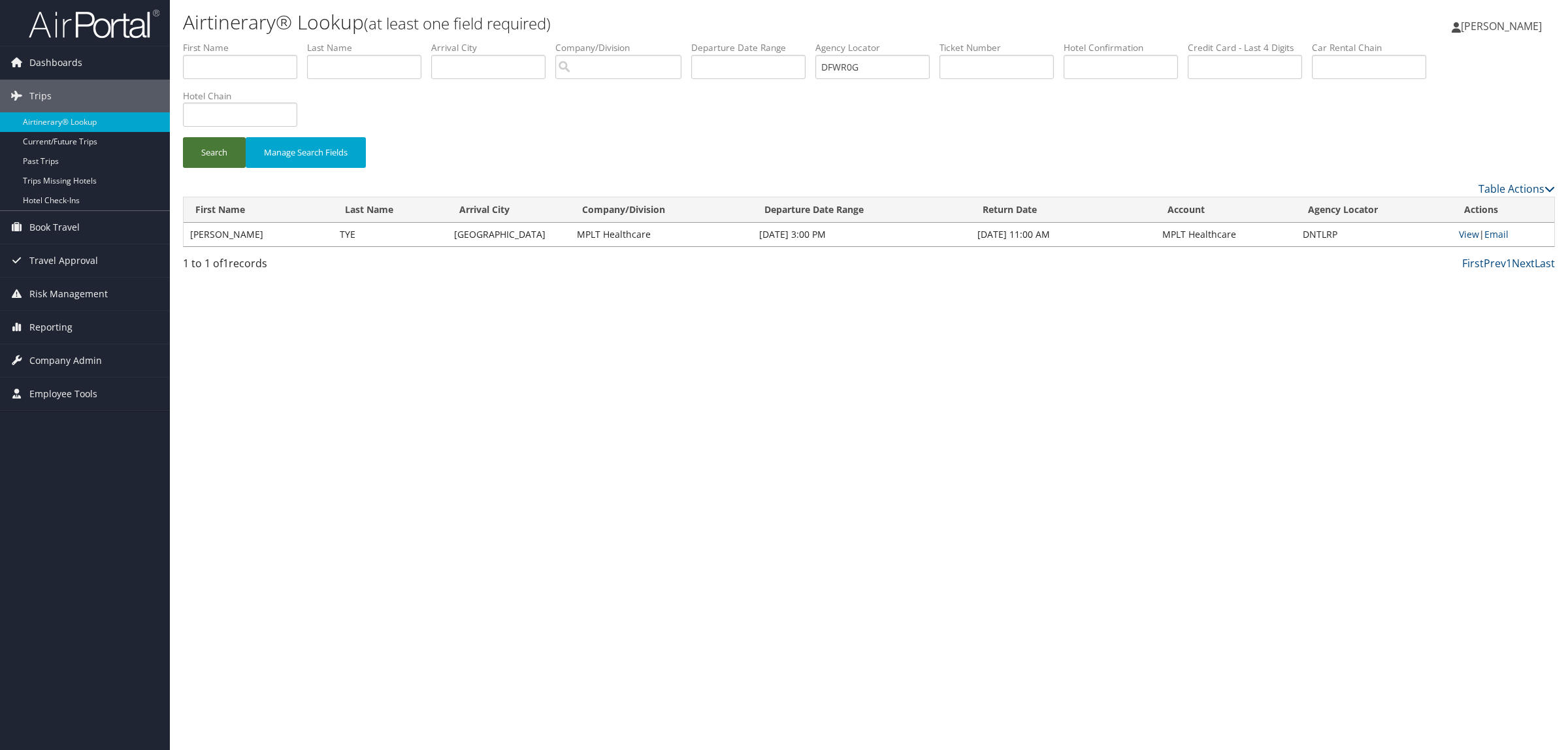
click at [230, 155] on button "Search" at bounding box center [214, 152] width 63 height 31
click at [1467, 235] on link "View" at bounding box center [1470, 235] width 20 height 13
drag, startPoint x: 1307, startPoint y: 234, endPoint x: 1346, endPoint y: 233, distance: 39.0
click at [1346, 233] on td "DFWR0G" at bounding box center [1376, 235] width 154 height 24
copy td "DFWR0G"
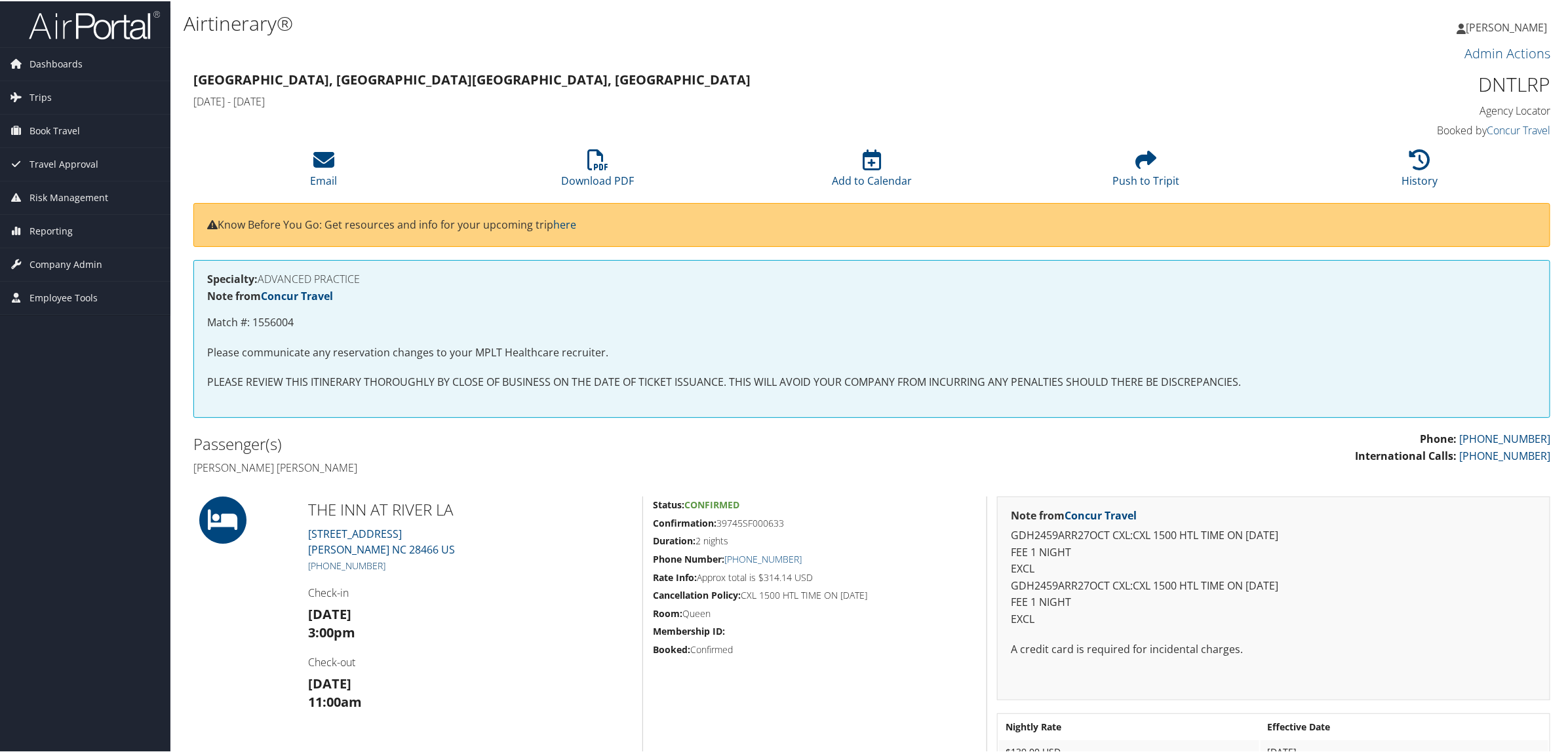
drag, startPoint x: 391, startPoint y: 567, endPoint x: 322, endPoint y: 564, distance: 69.1
click at [322, 564] on h5 "+1 (910) 285-9200" at bounding box center [470, 564] width 324 height 13
copy link "910) 285-9200"
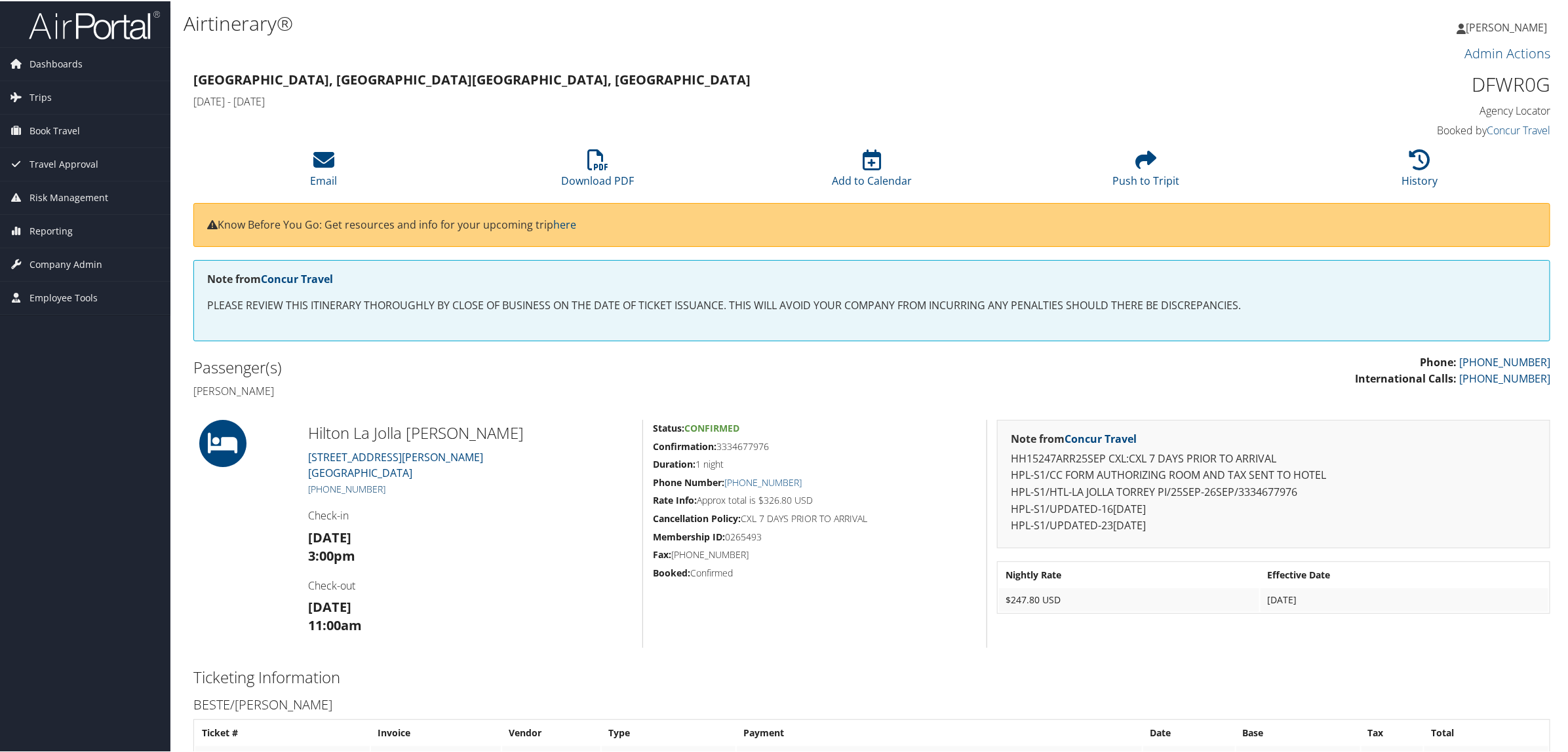
drag, startPoint x: 390, startPoint y: 490, endPoint x: 322, endPoint y: 488, distance: 68.0
click at [322, 488] on h5 "[PHONE_NUMBER]" at bounding box center [470, 488] width 324 height 13
copy link "858) 558-1500"
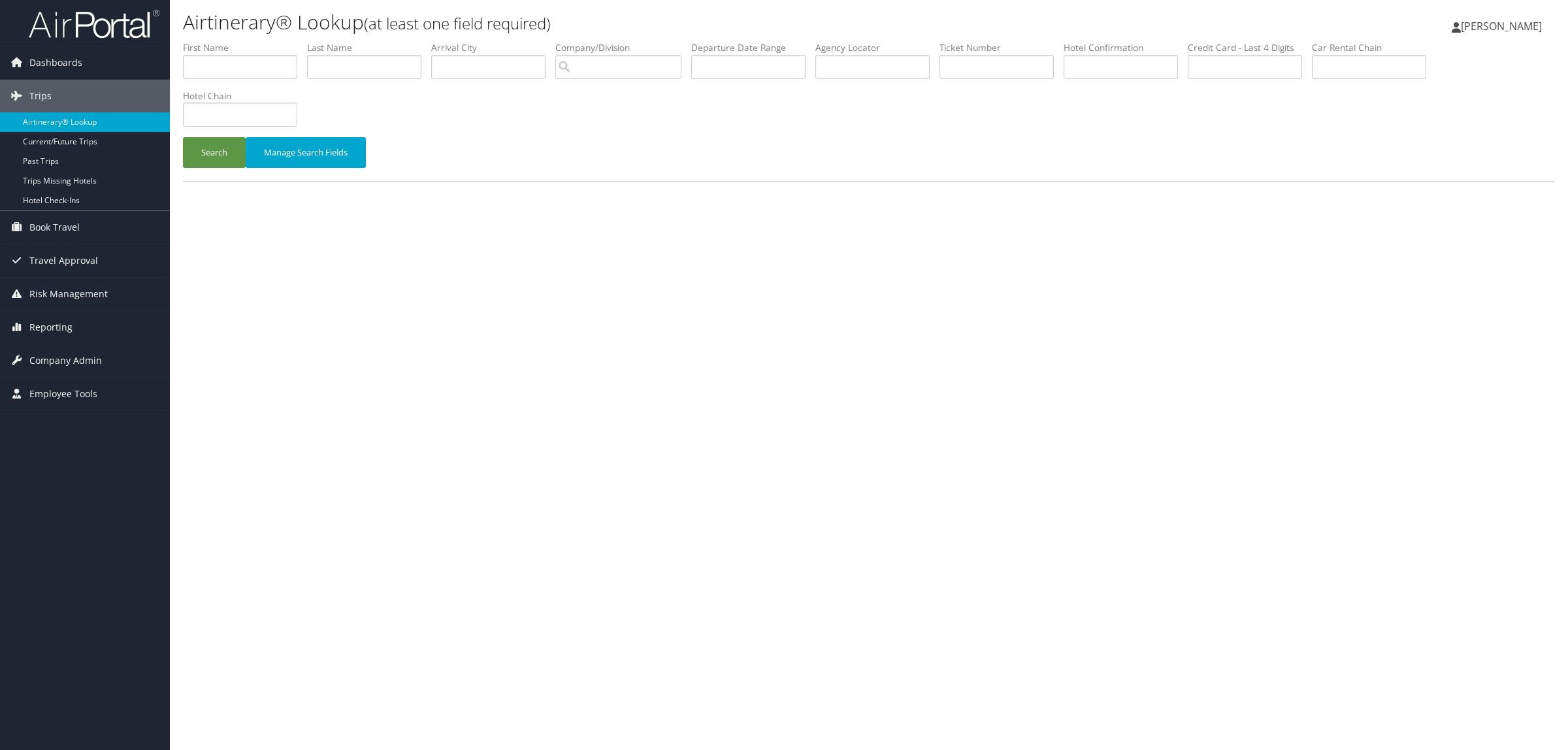
click at [886, 51] on label "Agency Locator" at bounding box center [878, 47] width 124 height 13
click at [886, 57] on input "text" at bounding box center [872, 67] width 114 height 24
paste input "DNBVR1"
type input "DNBVR1"
click at [222, 149] on button "Search" at bounding box center [214, 152] width 63 height 31
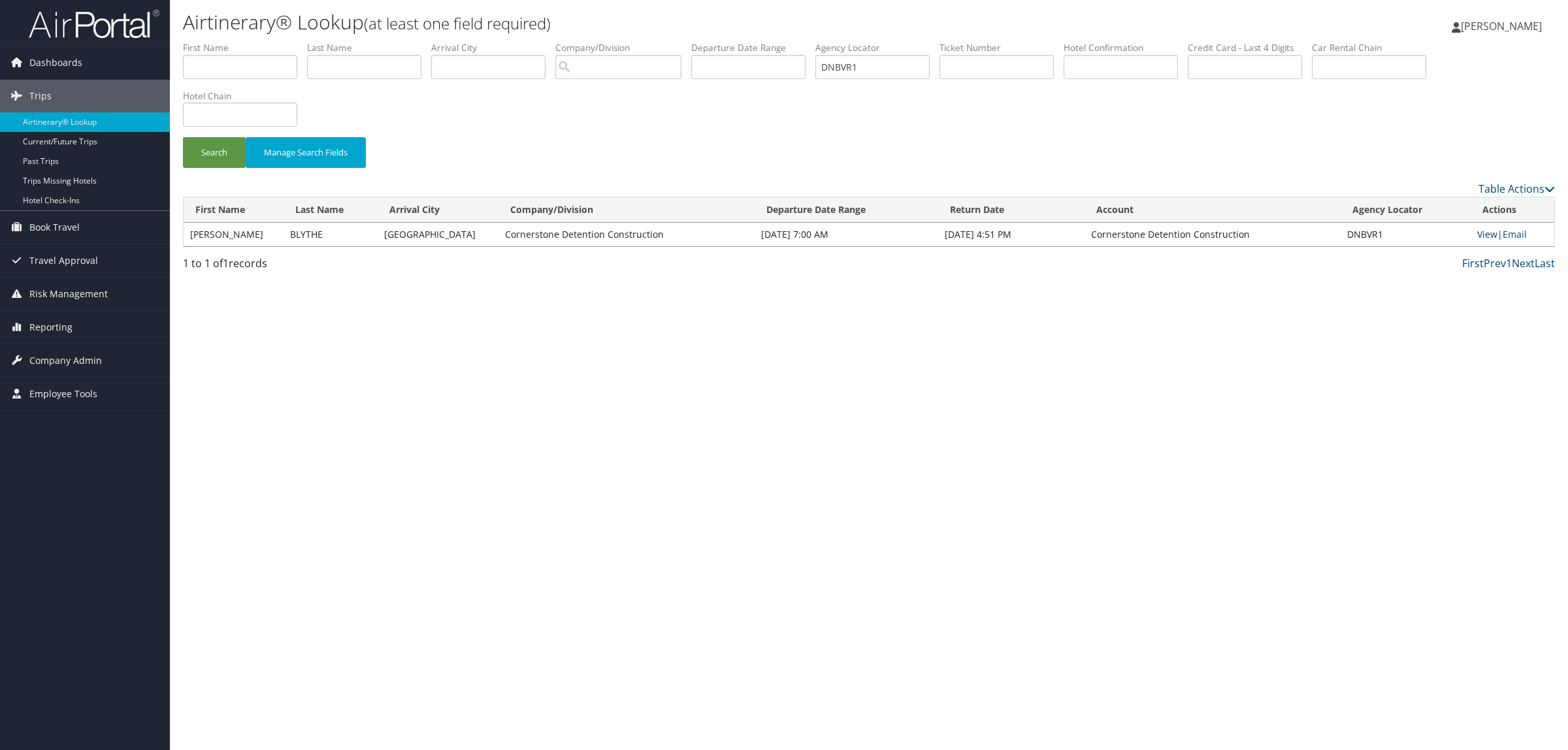
click at [1491, 236] on link "View" at bounding box center [1488, 235] width 20 height 13
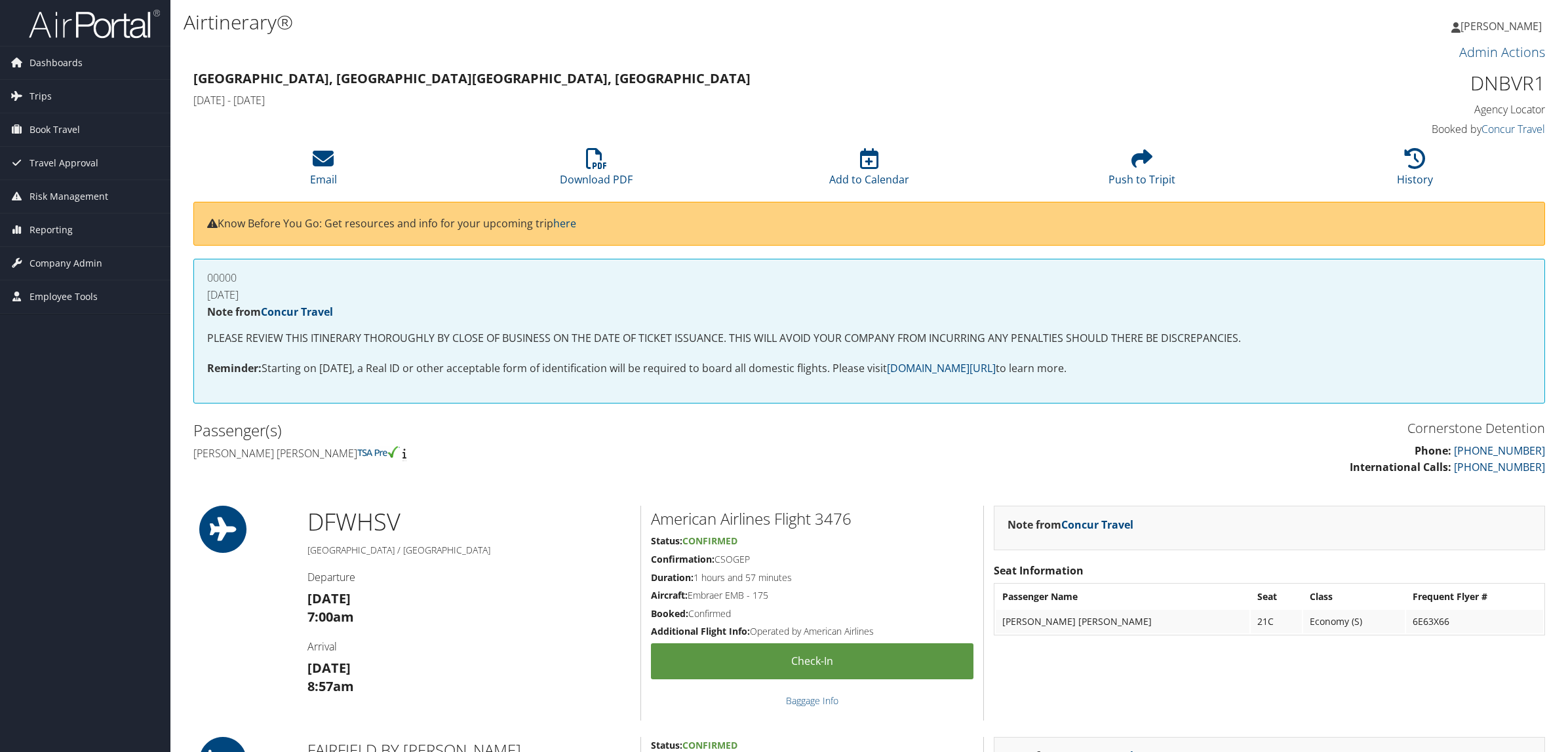
scroll to position [245, 0]
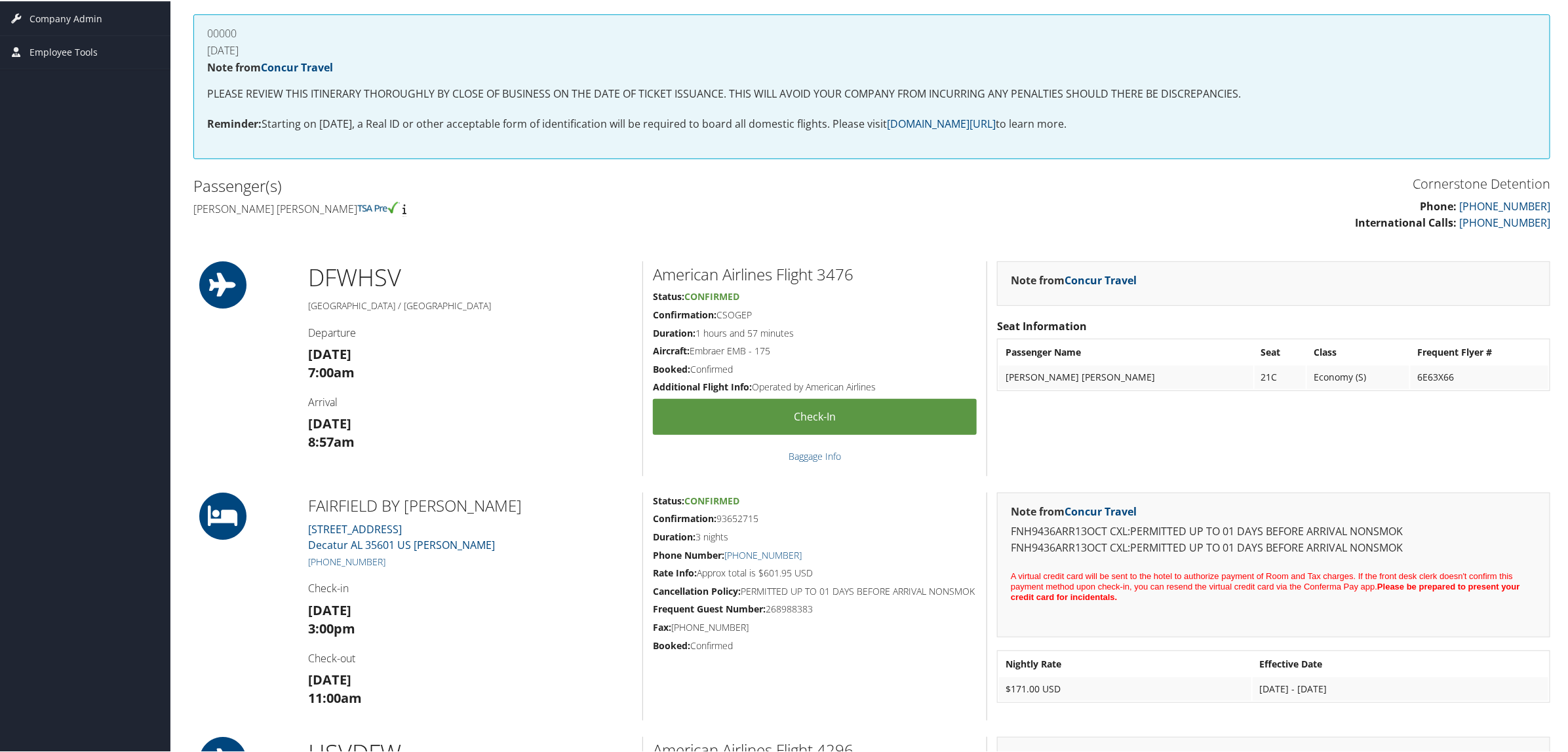
drag, startPoint x: 369, startPoint y: 548, endPoint x: 353, endPoint y: 552, distance: 16.5
click at [353, 552] on div "FAIRFIELD BY [PERSON_NAME] [STREET_ADDRESS] [PERSON_NAME] [PHONE_NUMBER] Check-…" at bounding box center [471, 605] width 344 height 228
drag, startPoint x: 388, startPoint y: 555, endPoint x: 322, endPoint y: 561, distance: 66.3
click at [322, 561] on h5 "[PHONE_NUMBER]" at bounding box center [470, 560] width 324 height 13
copy link "256) 274-9040"
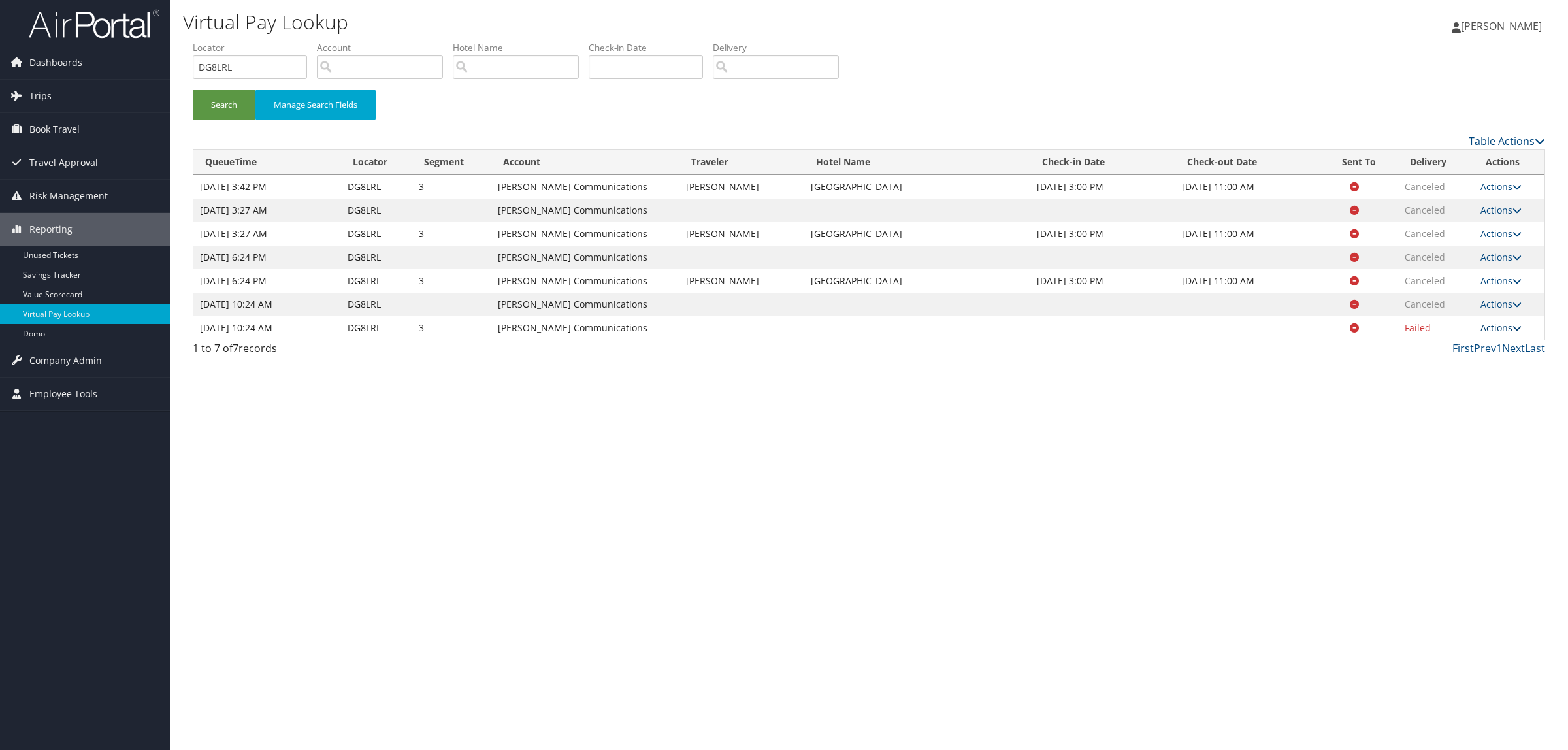
click at [1501, 330] on link "Actions" at bounding box center [1501, 327] width 41 height 13
click at [1469, 378] on link "Logs" at bounding box center [1477, 369] width 83 height 22
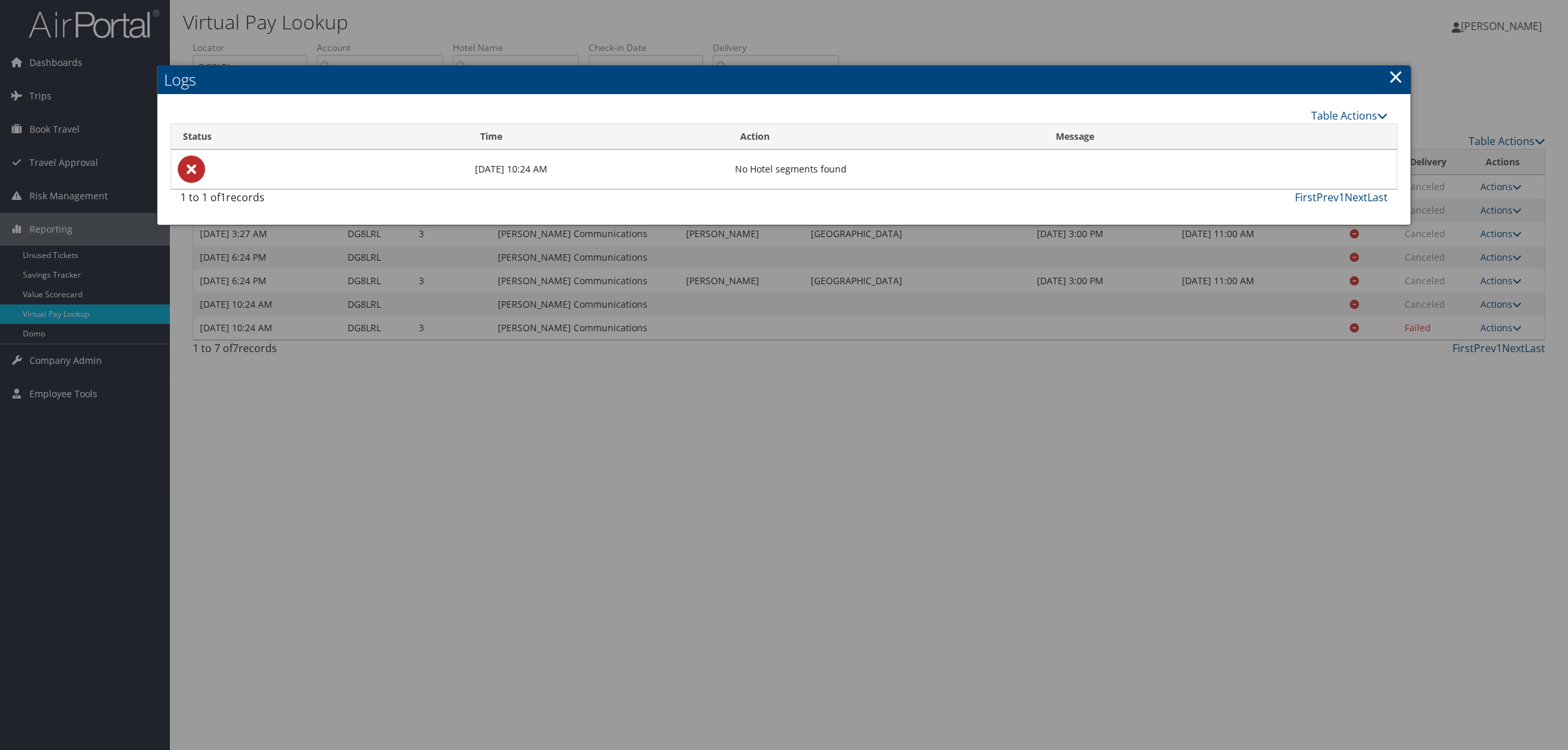
click at [1469, 378] on div at bounding box center [784, 375] width 1568 height 750
